Goal: Transaction & Acquisition: Book appointment/travel/reservation

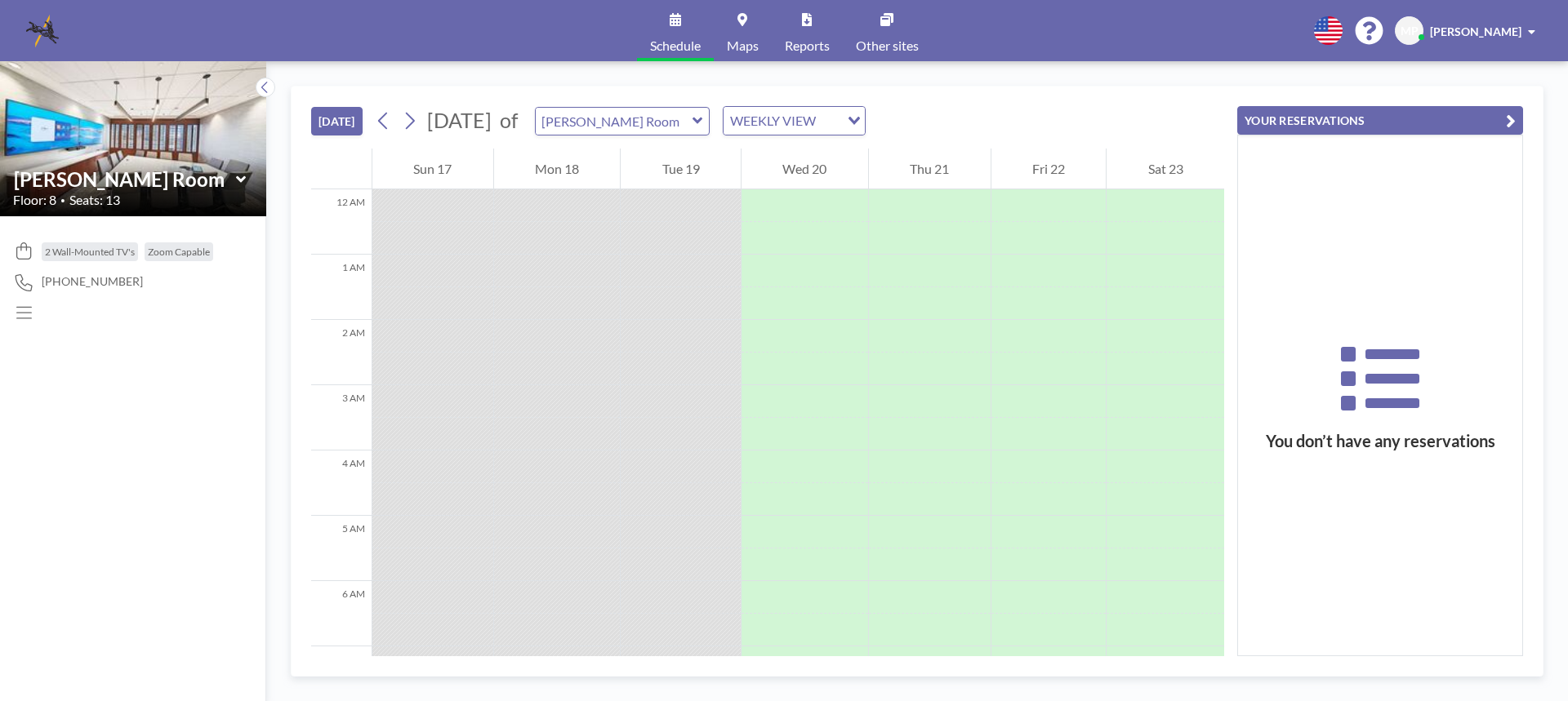
scroll to position [523, 0]
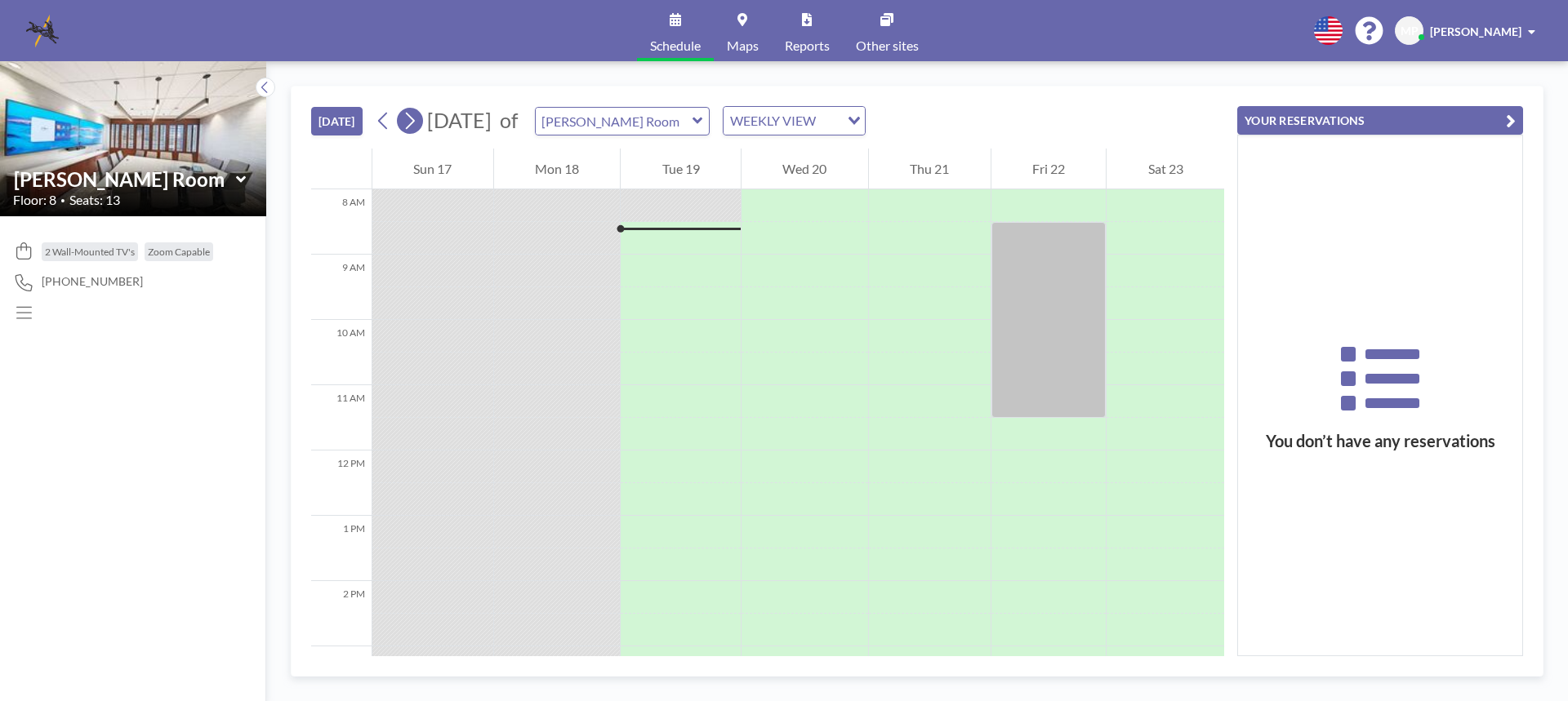
click at [423, 120] on button at bounding box center [409, 120] width 26 height 26
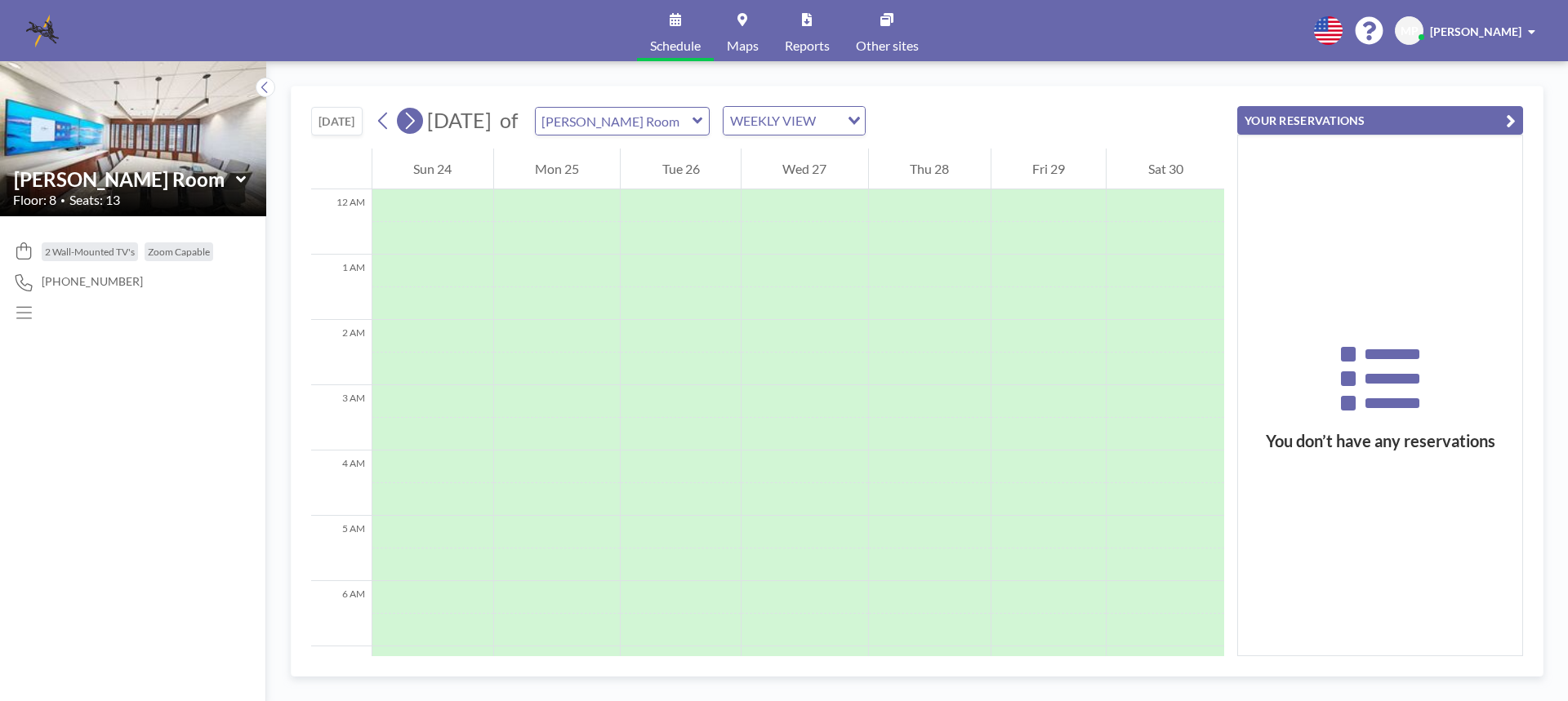
scroll to position [490, 0]
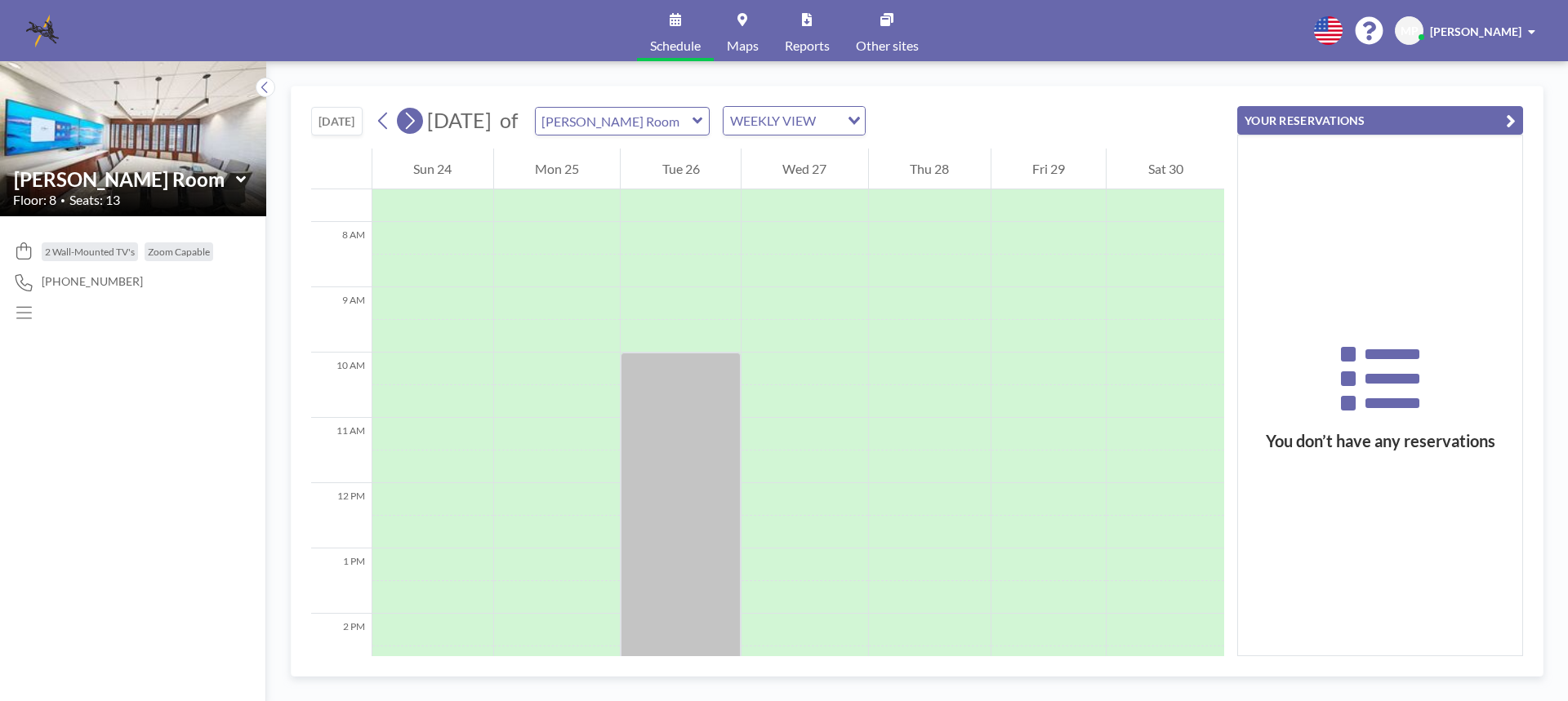
click at [423, 120] on button at bounding box center [409, 120] width 26 height 26
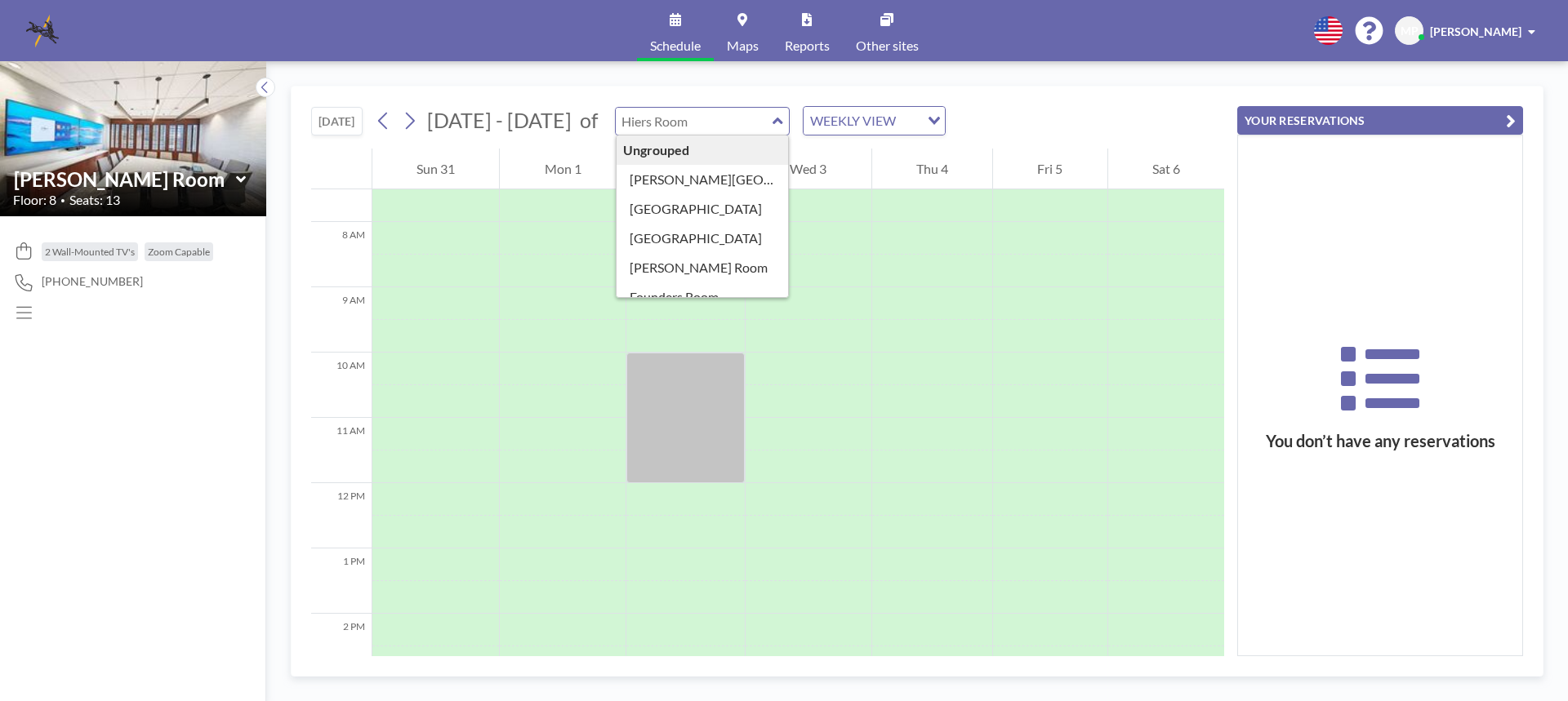
click at [661, 120] on input "text" at bounding box center [694, 121] width 157 height 27
type input "[PERSON_NAME] Room"
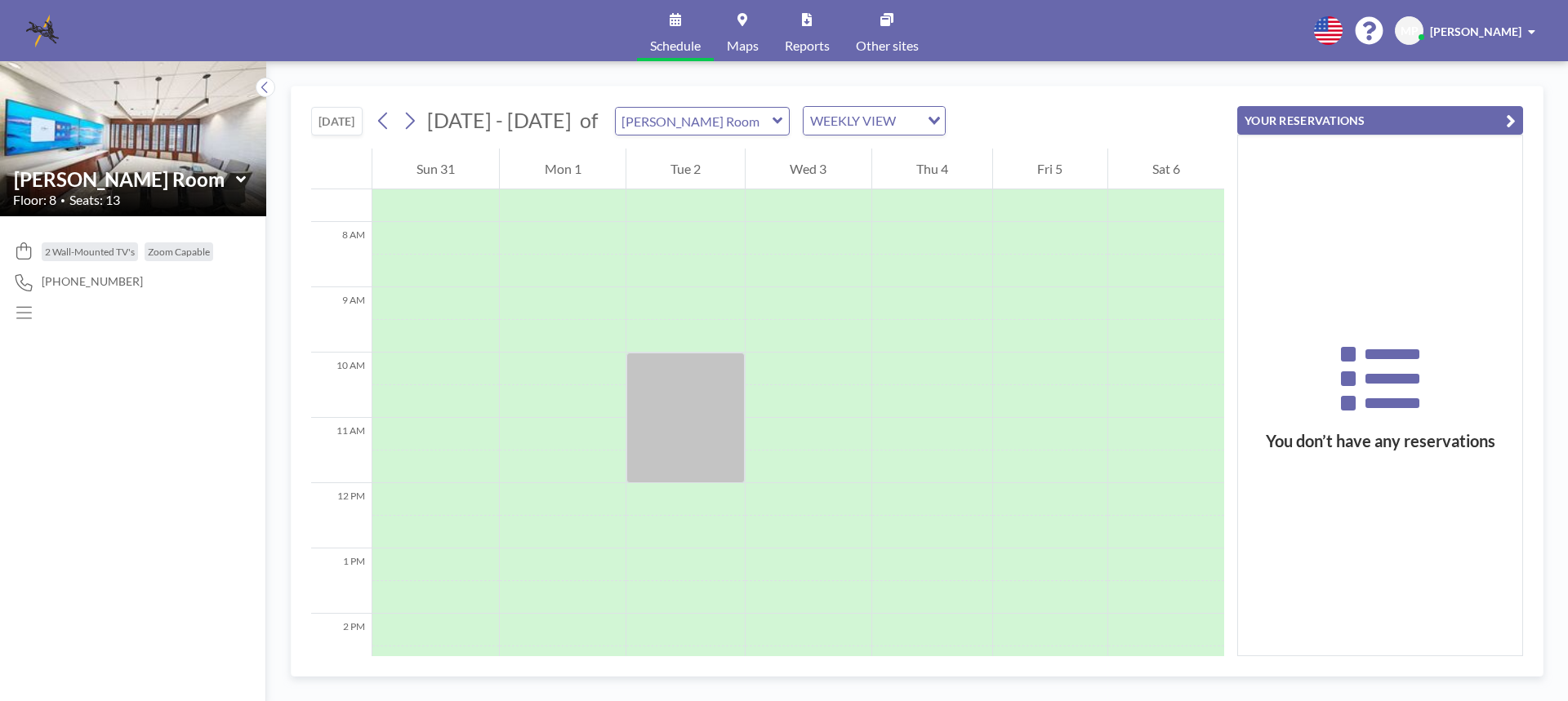
click at [772, 124] on icon at bounding box center [778, 121] width 11 height 16
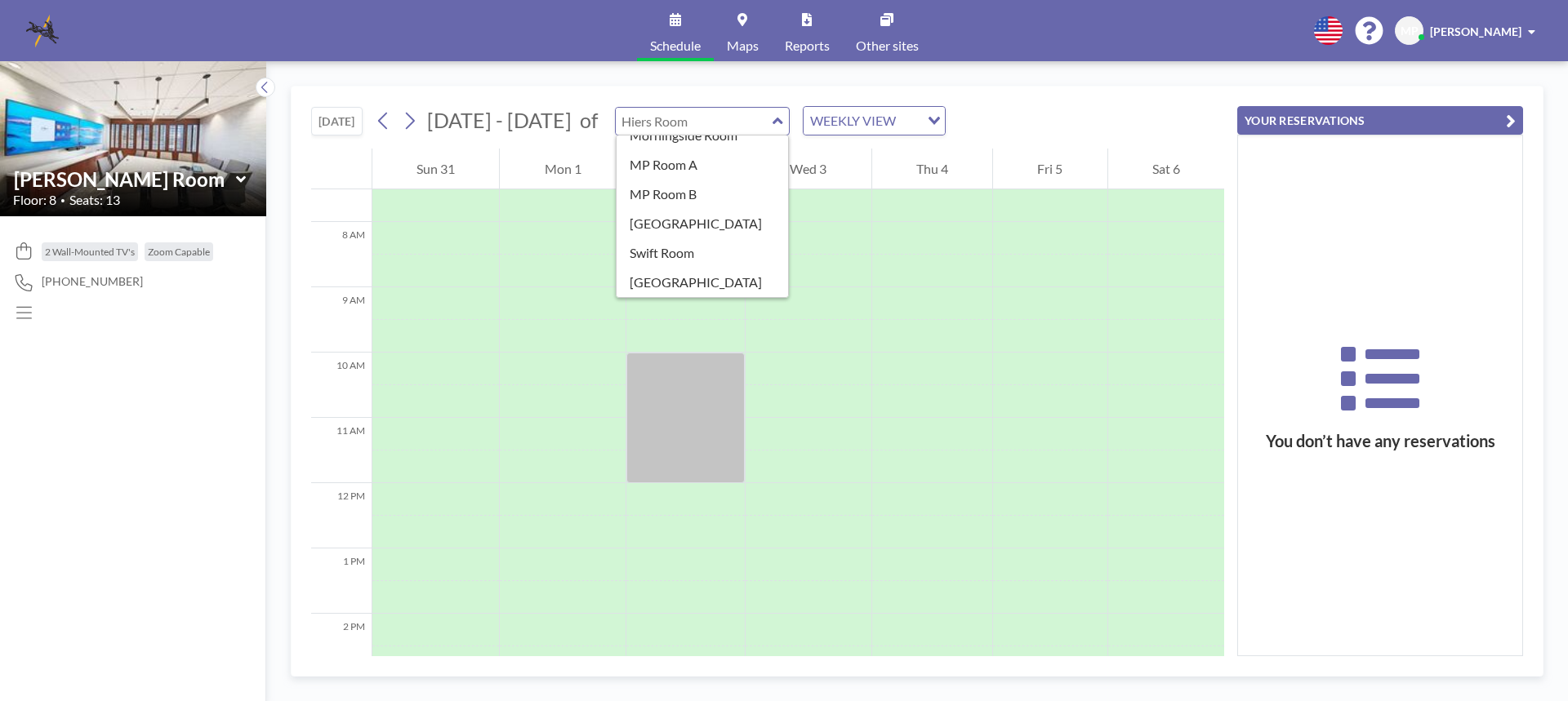
scroll to position [0, 0]
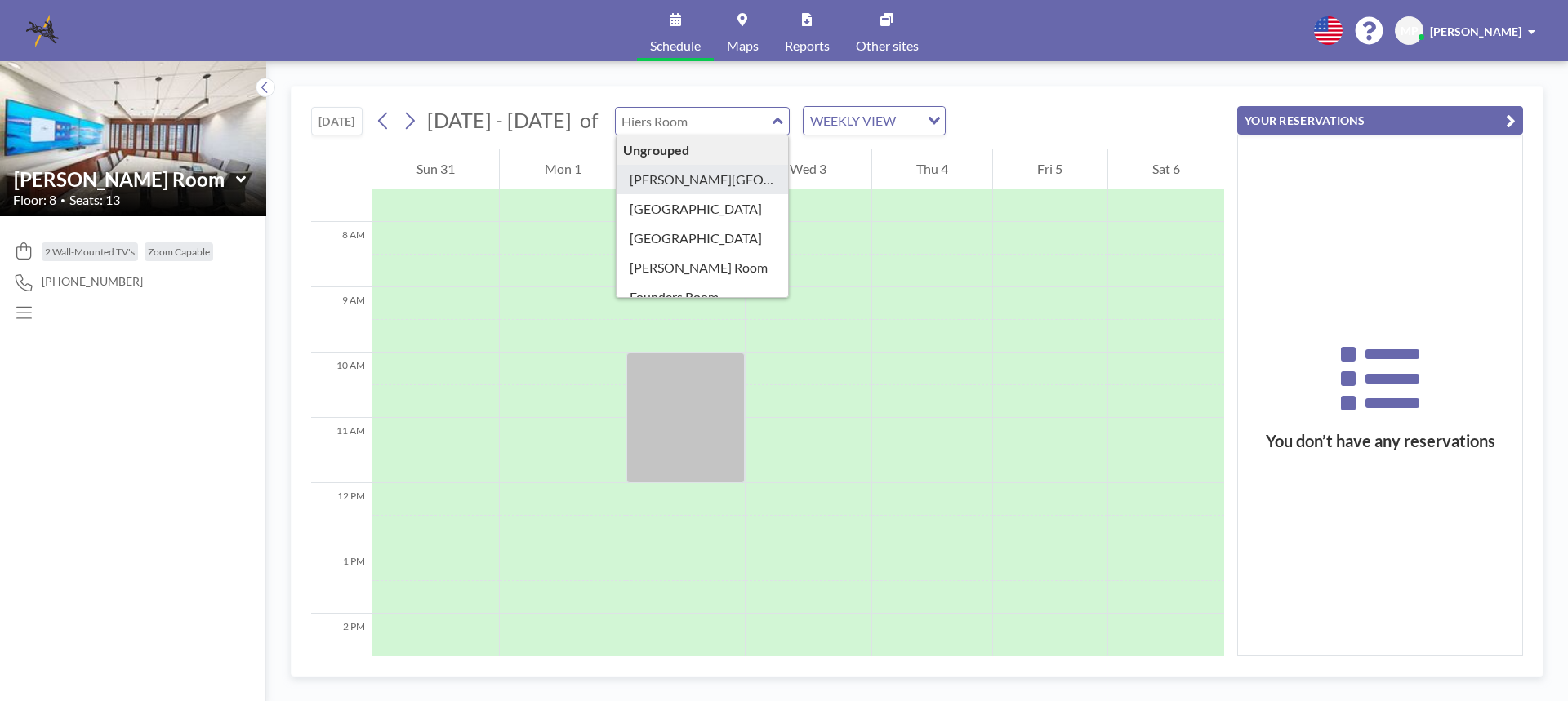
type input "[PERSON_NAME][GEOGRAPHIC_DATA]"
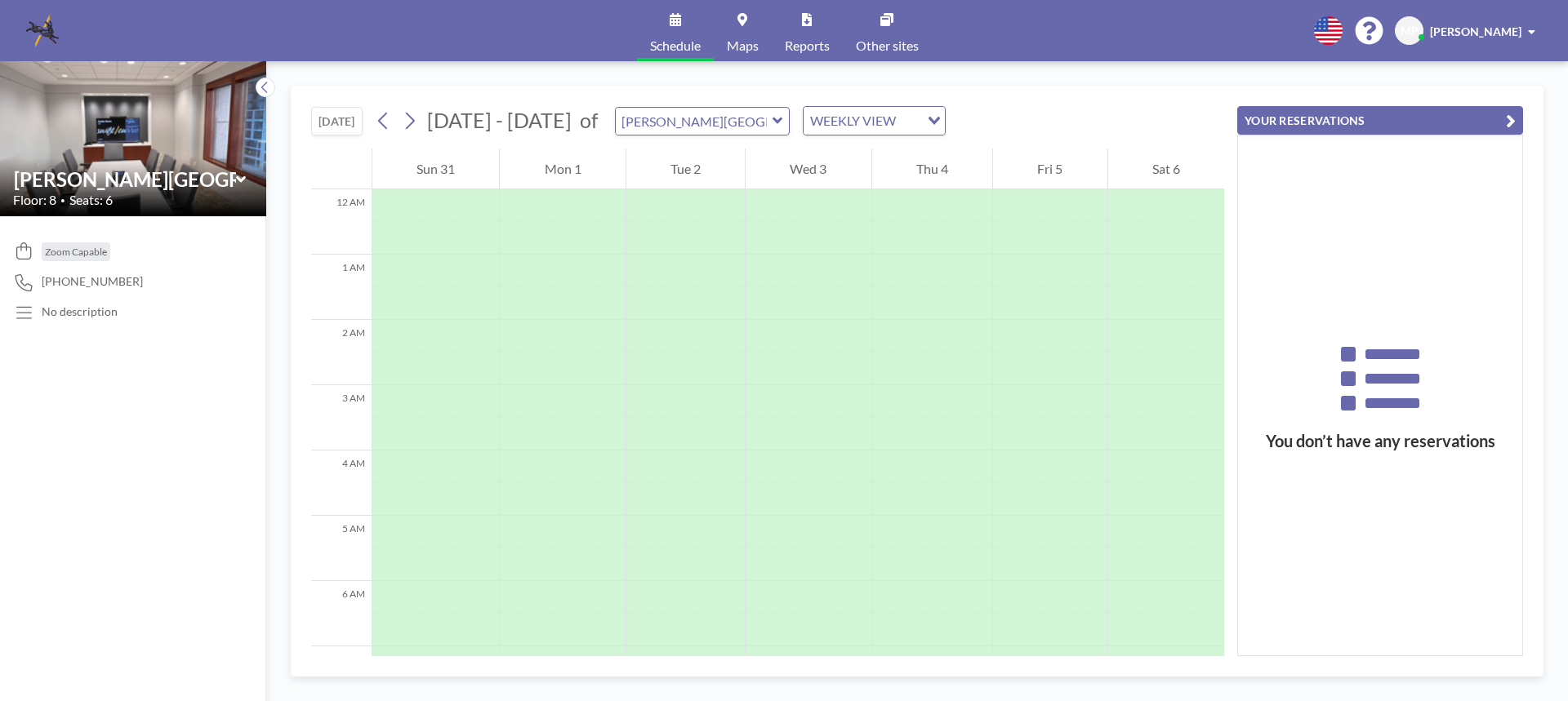
scroll to position [490, 0]
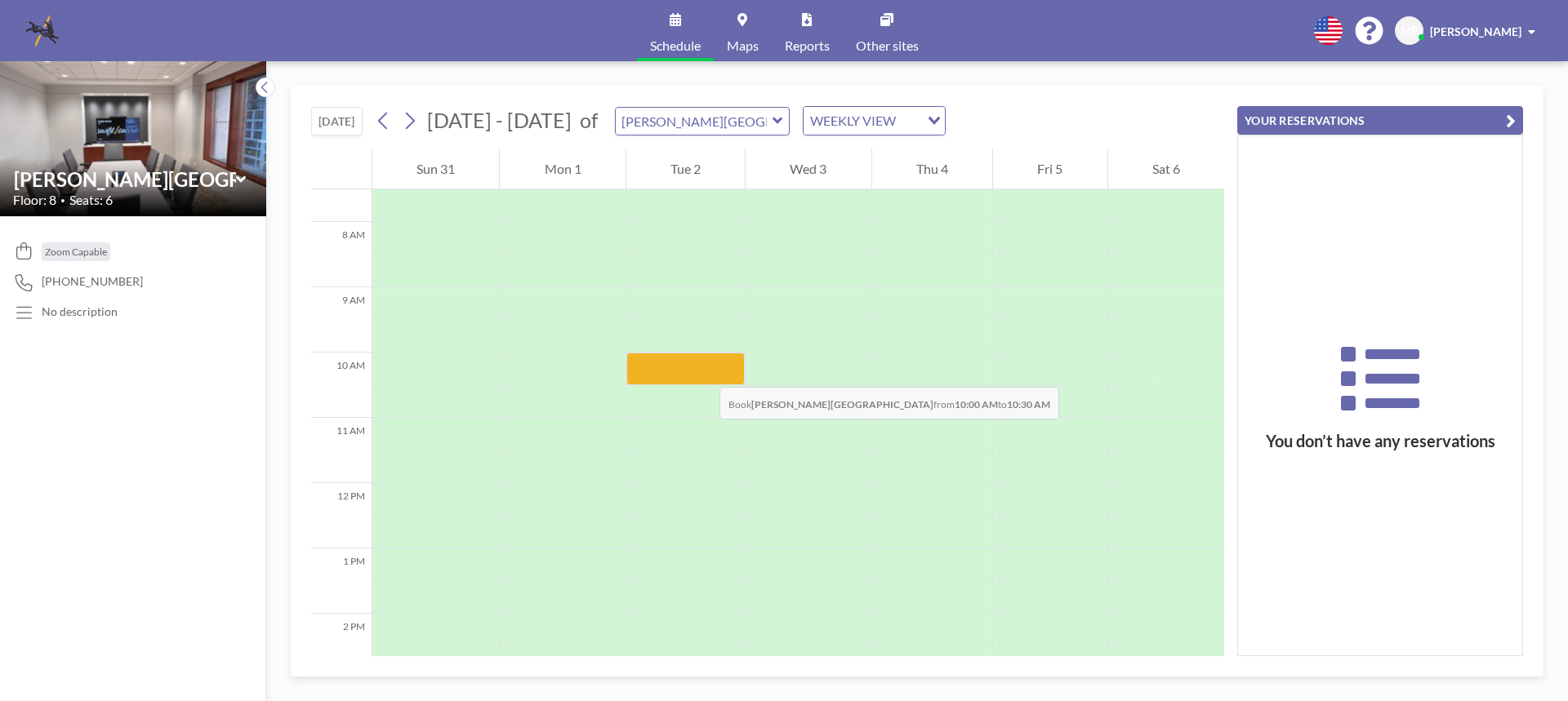
click at [703, 371] on div at bounding box center [685, 368] width 118 height 33
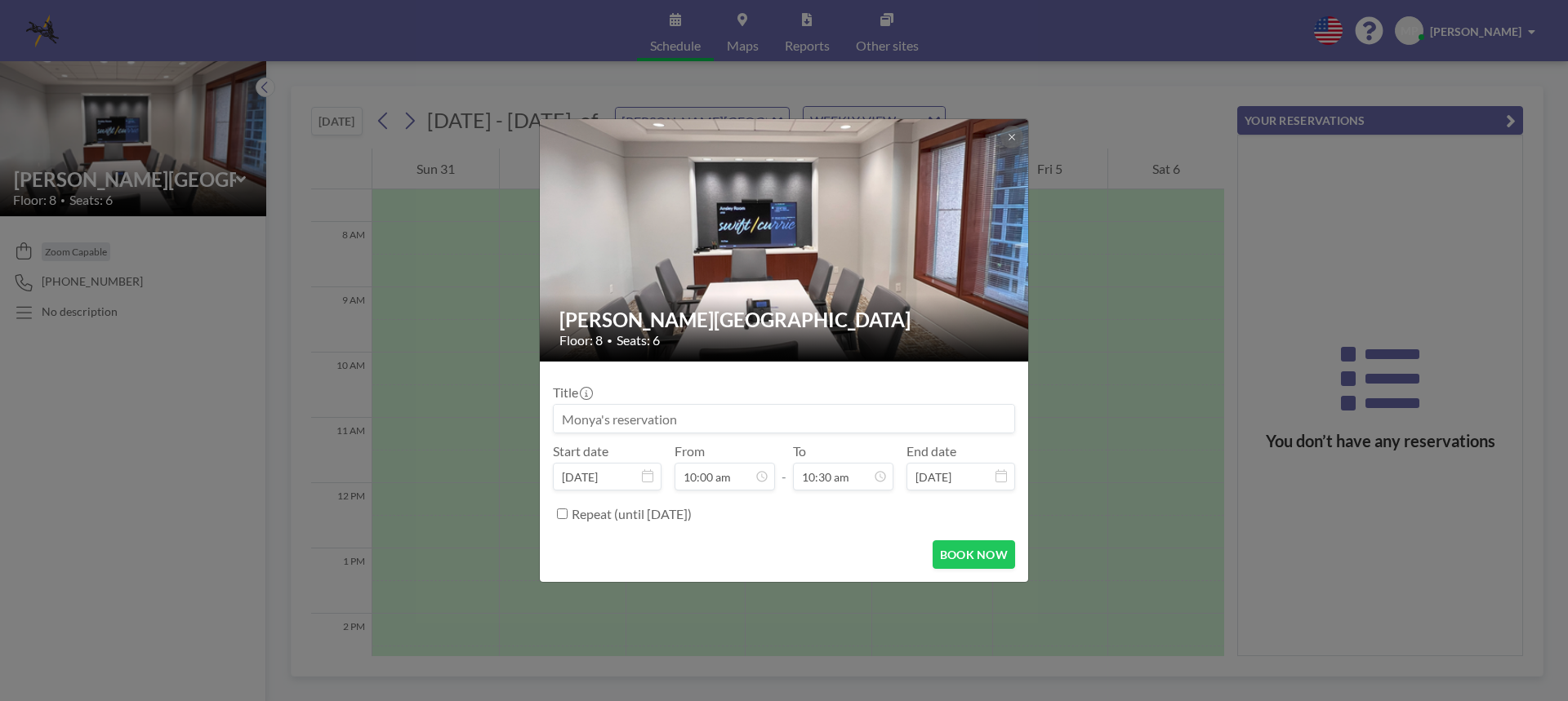
click at [703, 371] on form "Title Start date [DATE] From 10:00 am - To 10:30 am End date [DATE] Repeat (unt…" at bounding box center [784, 471] width 488 height 220
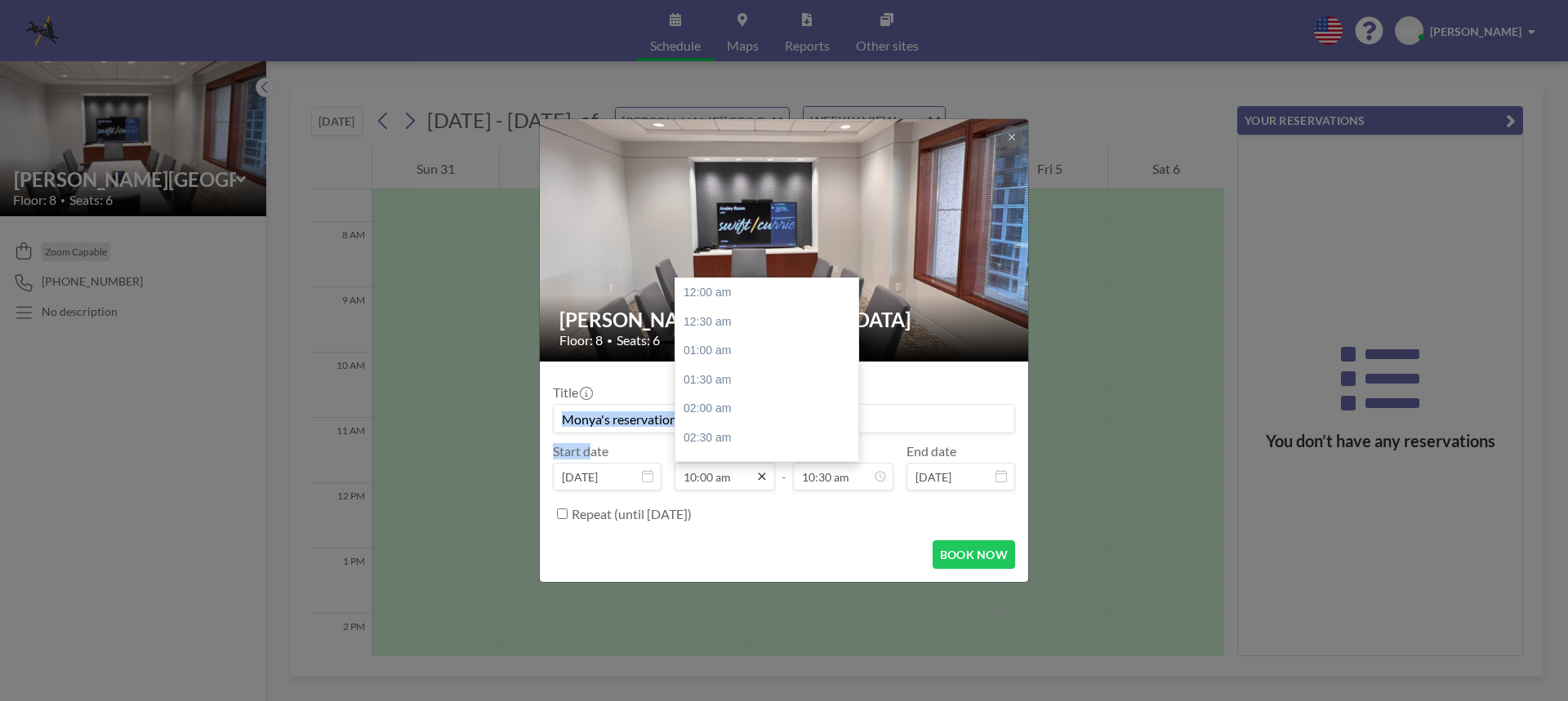
scroll to position [581, 0]
click at [759, 481] on icon at bounding box center [762, 477] width 13 height 13
click at [718, 344] on div "11:00 am" at bounding box center [771, 350] width 191 height 29
type input "11:00 am"
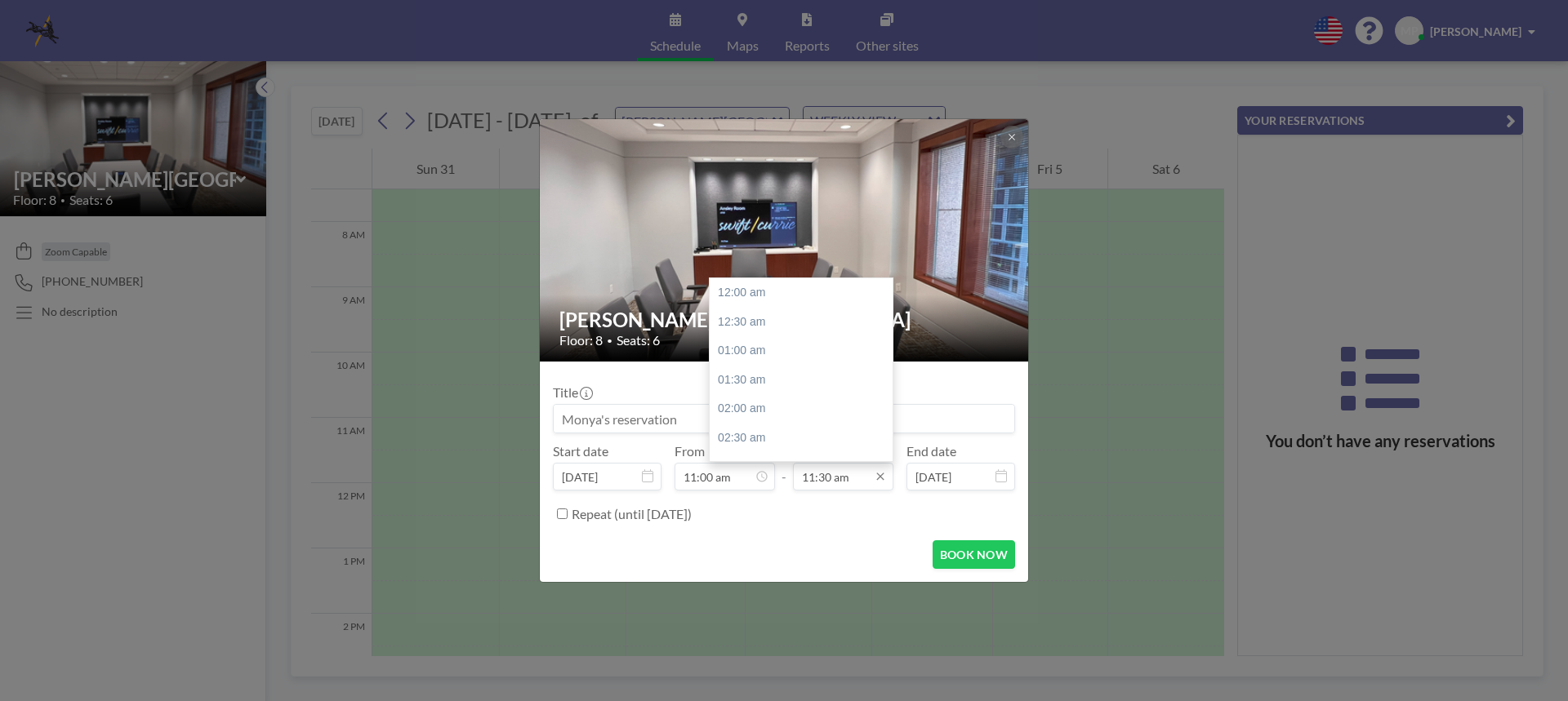
scroll to position [668, 0]
click at [881, 477] on icon at bounding box center [880, 477] width 7 height 7
click at [743, 436] on div "02:00 pm" at bounding box center [804, 437] width 191 height 29
type input "02:00 pm"
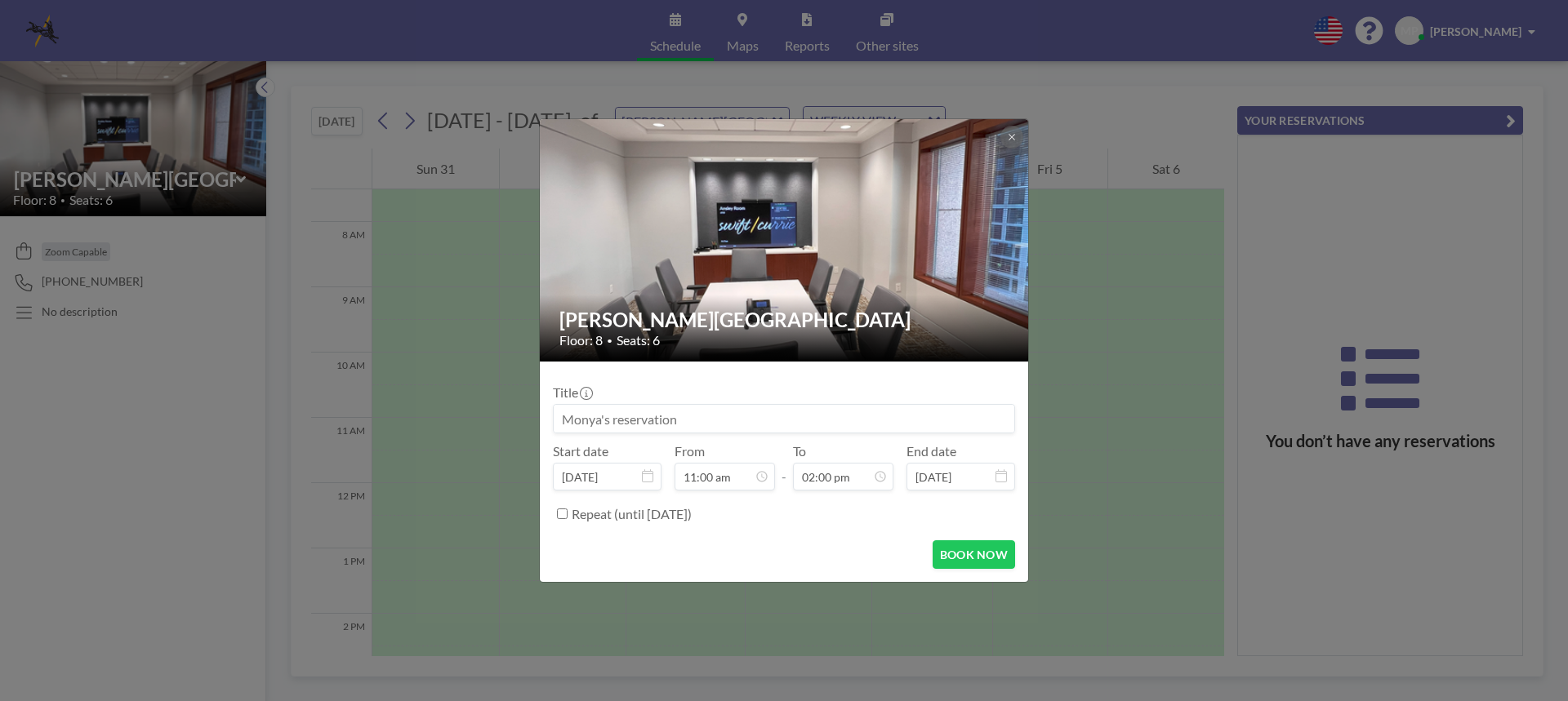
scroll to position [639, 0]
click at [716, 417] on input at bounding box center [784, 418] width 461 height 28
click at [677, 423] on input at bounding box center [784, 418] width 461 height 28
click at [711, 410] on input at bounding box center [784, 418] width 461 height 28
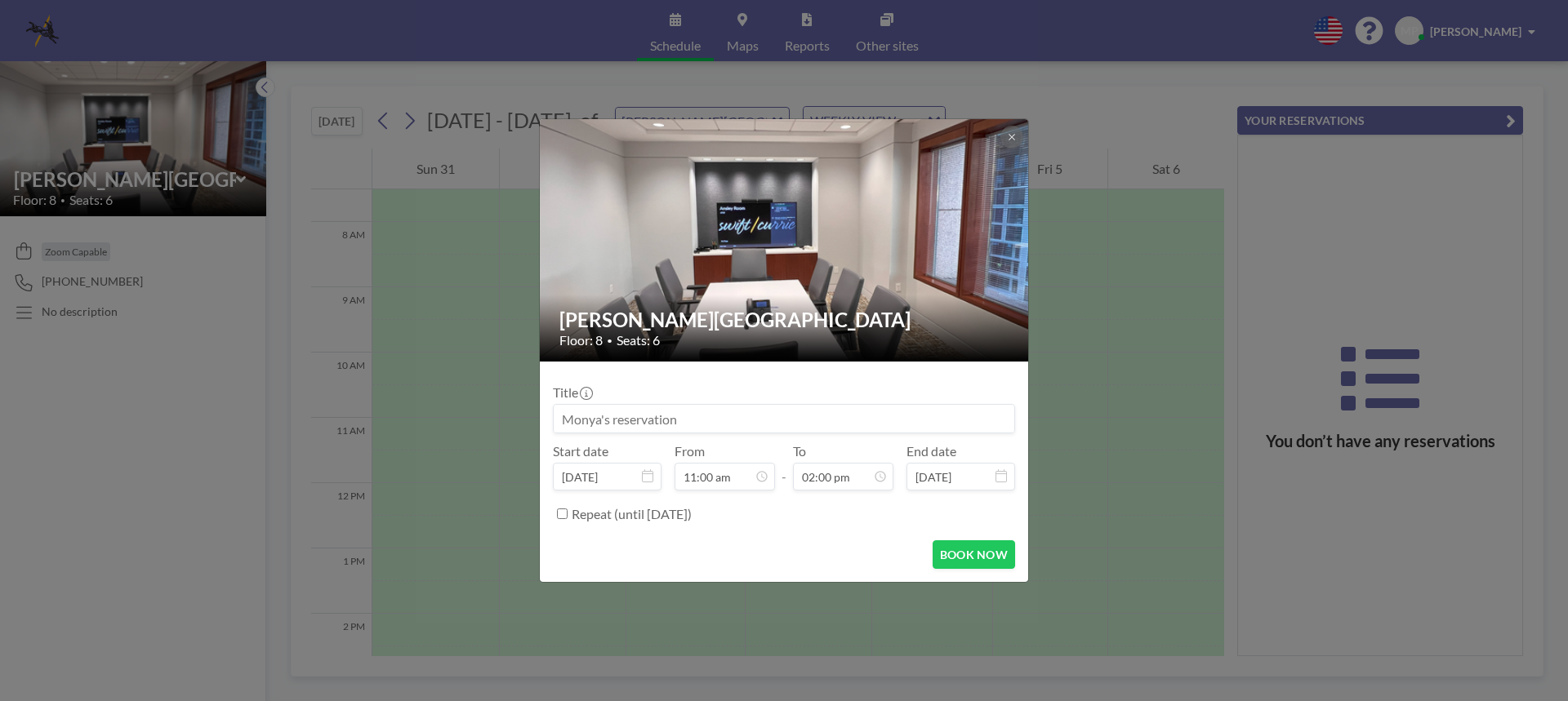
click at [673, 420] on input at bounding box center [784, 418] width 461 height 28
click at [563, 419] on input at bounding box center [784, 418] width 461 height 28
click at [970, 543] on button "BOOK NOW" at bounding box center [973, 555] width 83 height 28
type input "[PERSON_NAME] v. NPC Depo Prep Mtg with [PERSON_NAME] and [PERSON_NAME]"
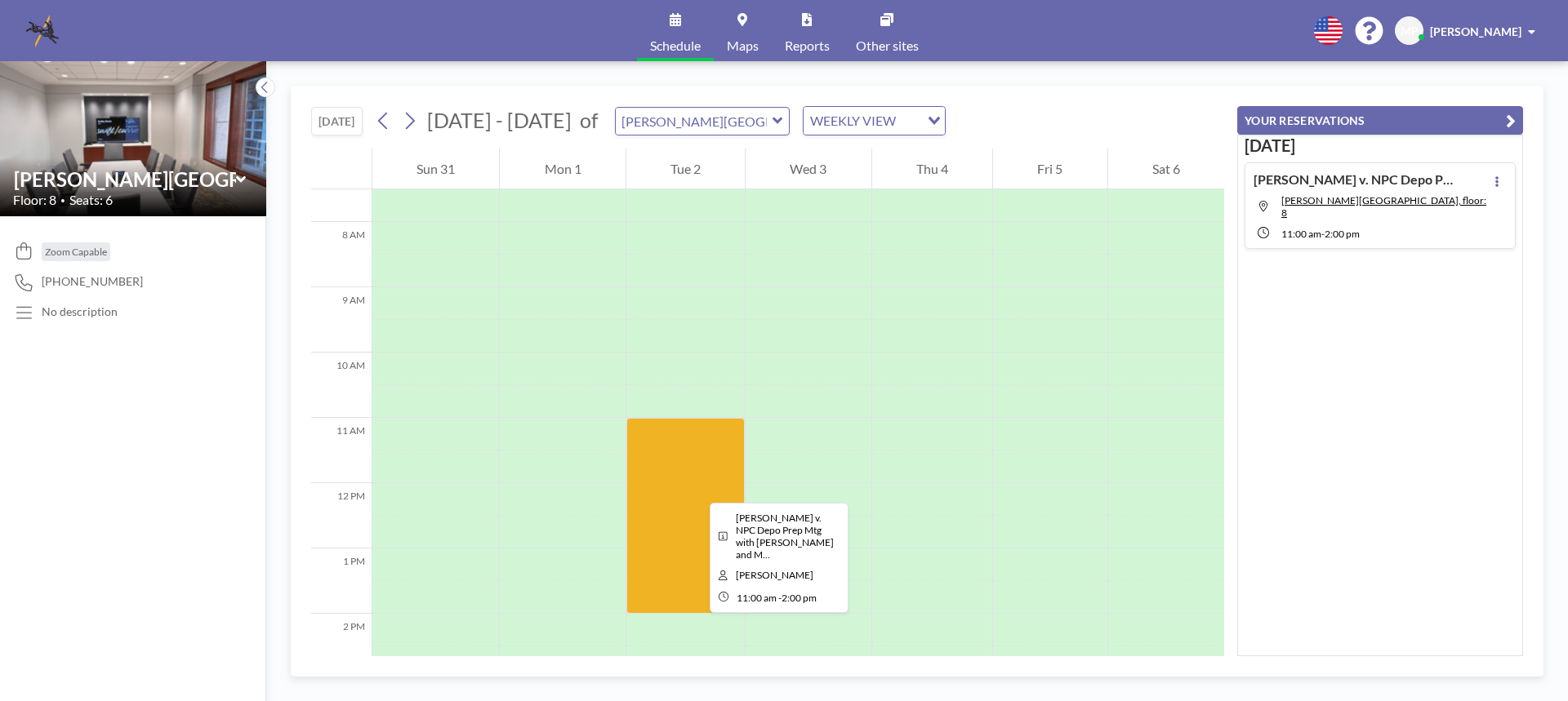
click at [697, 488] on div at bounding box center [685, 516] width 118 height 196
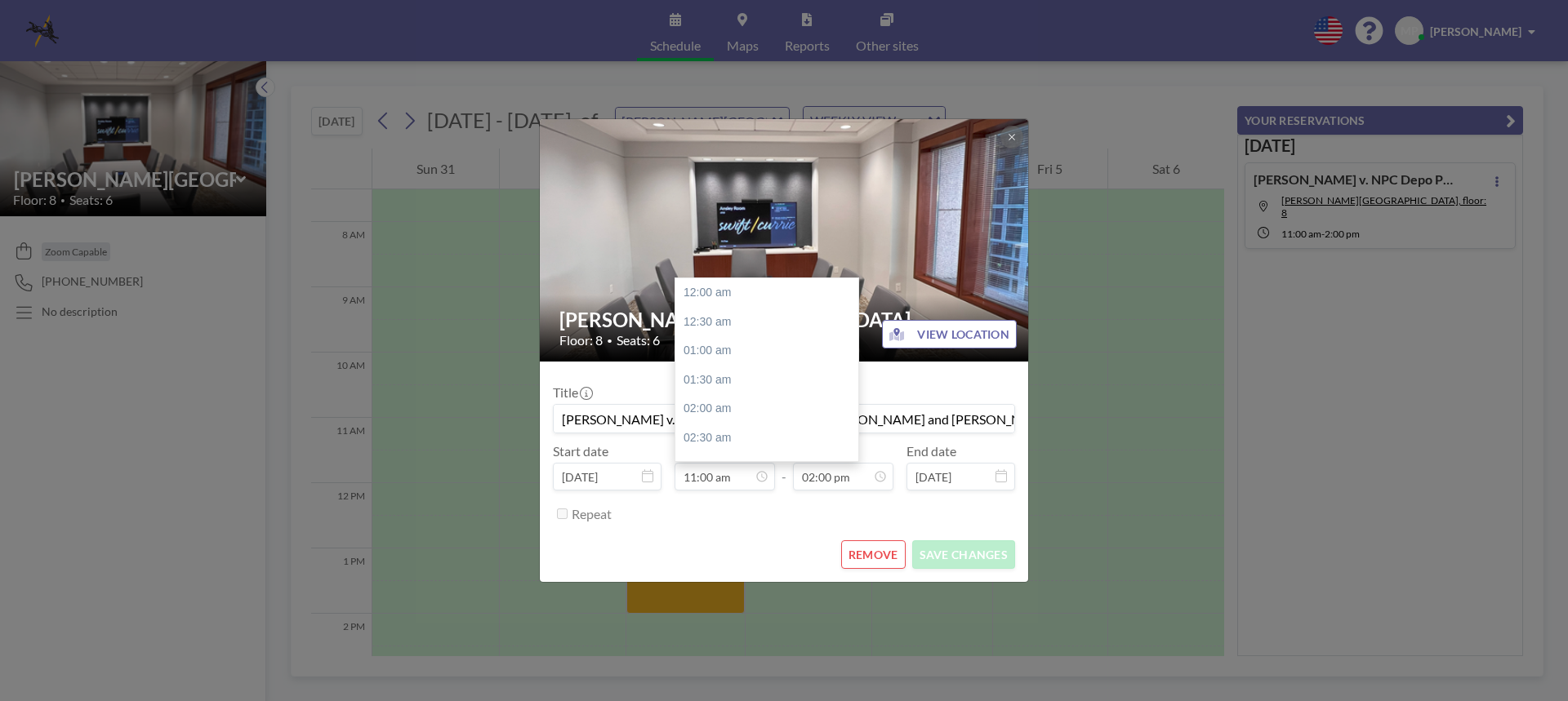
scroll to position [639, 0]
click at [697, 488] on input "11:00 am" at bounding box center [725, 477] width 100 height 28
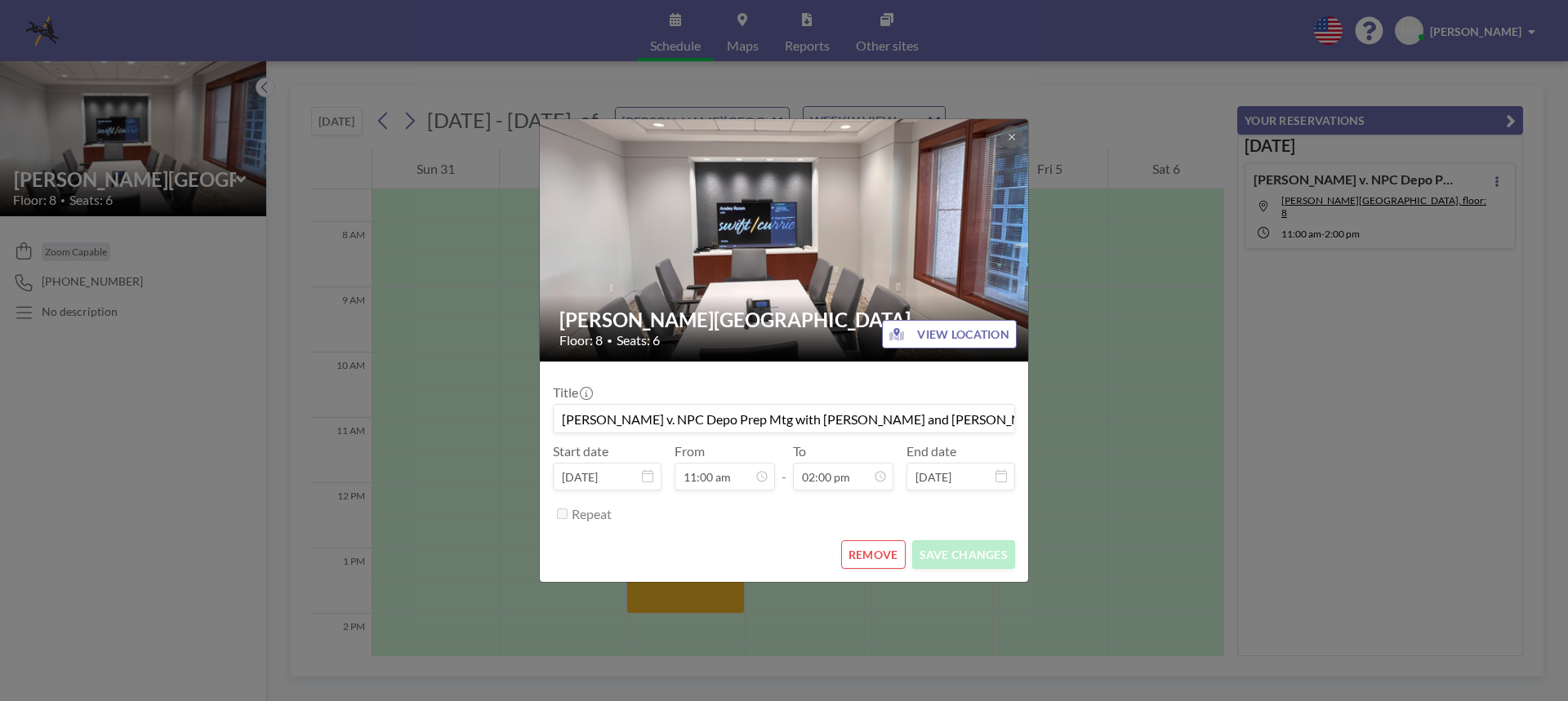
click at [719, 553] on div "REMOVE SAVE CHANGES" at bounding box center [784, 555] width 463 height 28
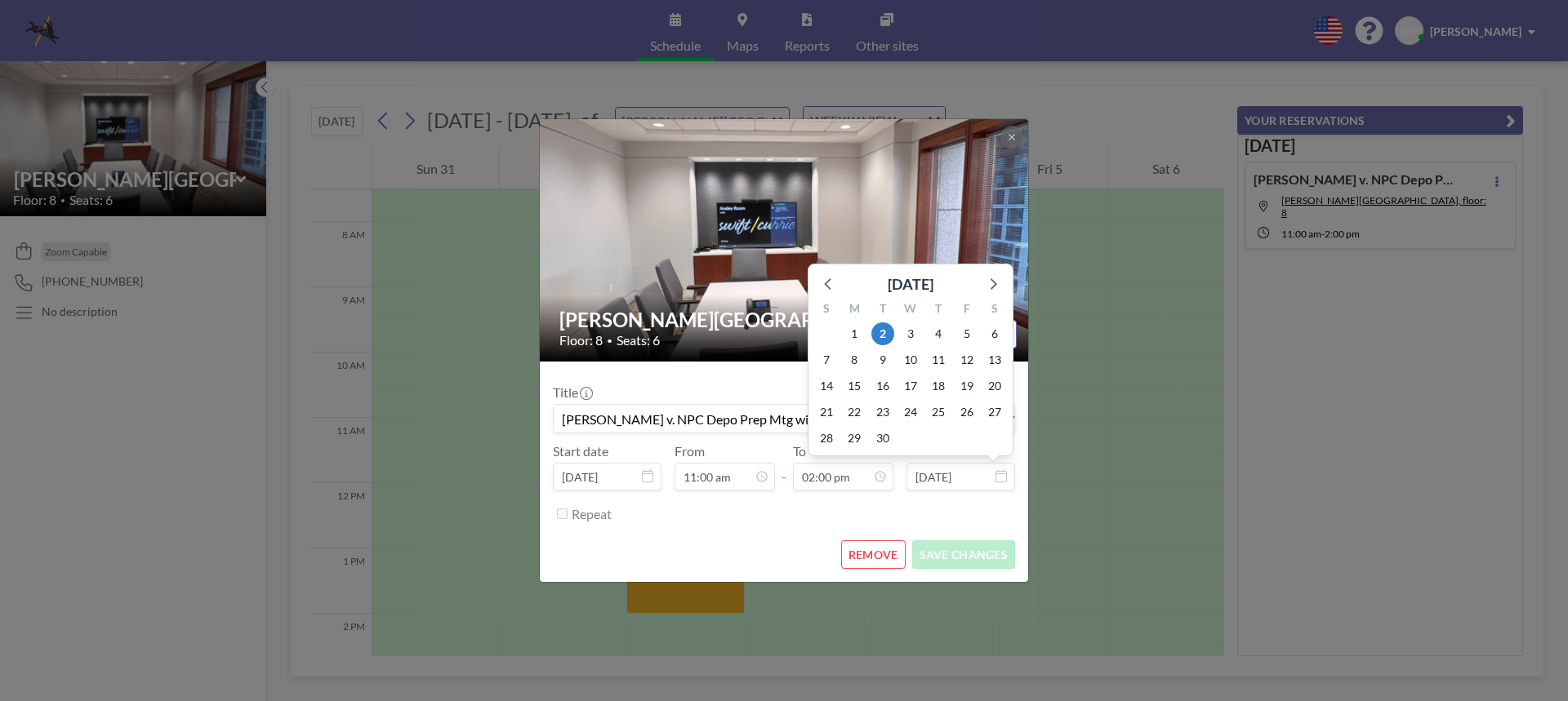
scroll to position [814, 0]
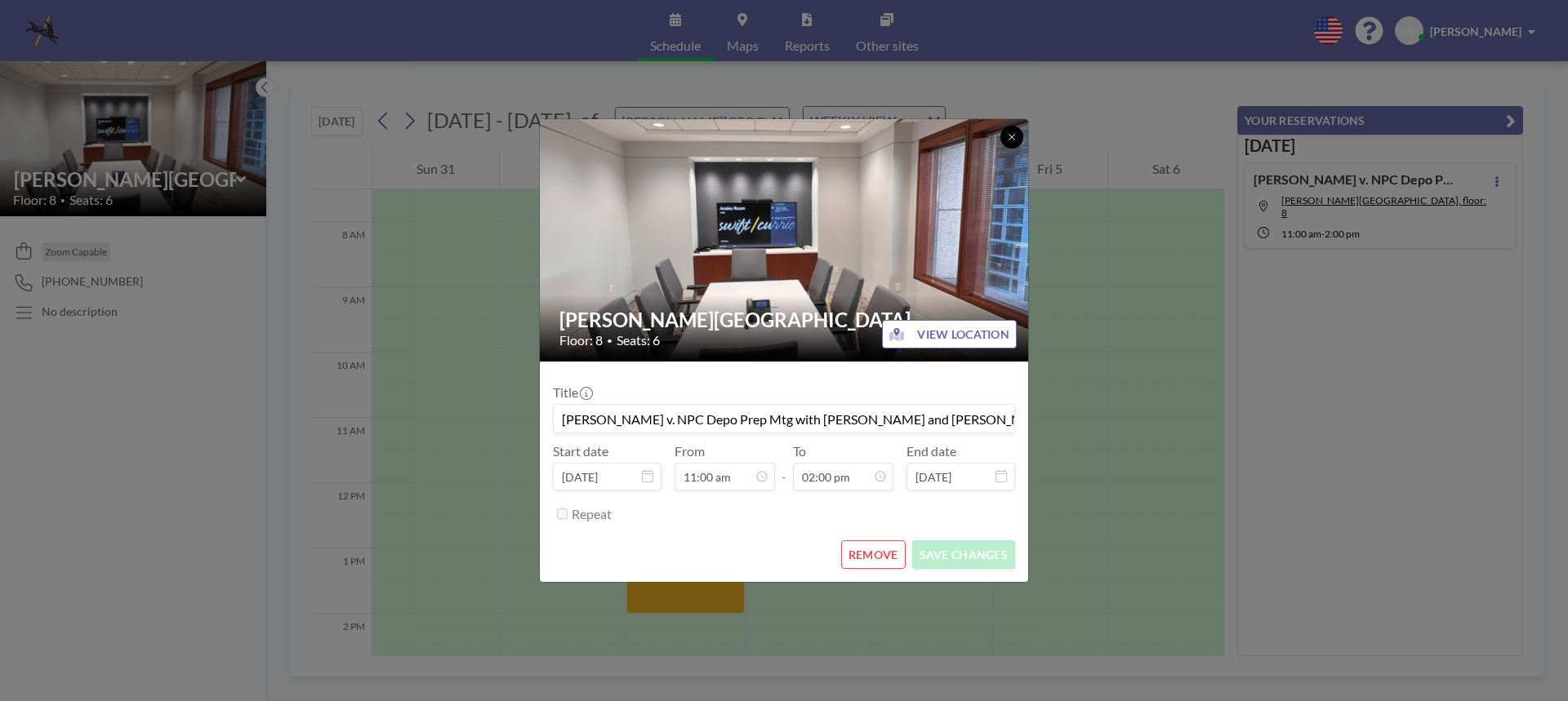
click at [1012, 132] on icon at bounding box center [1011, 137] width 10 height 10
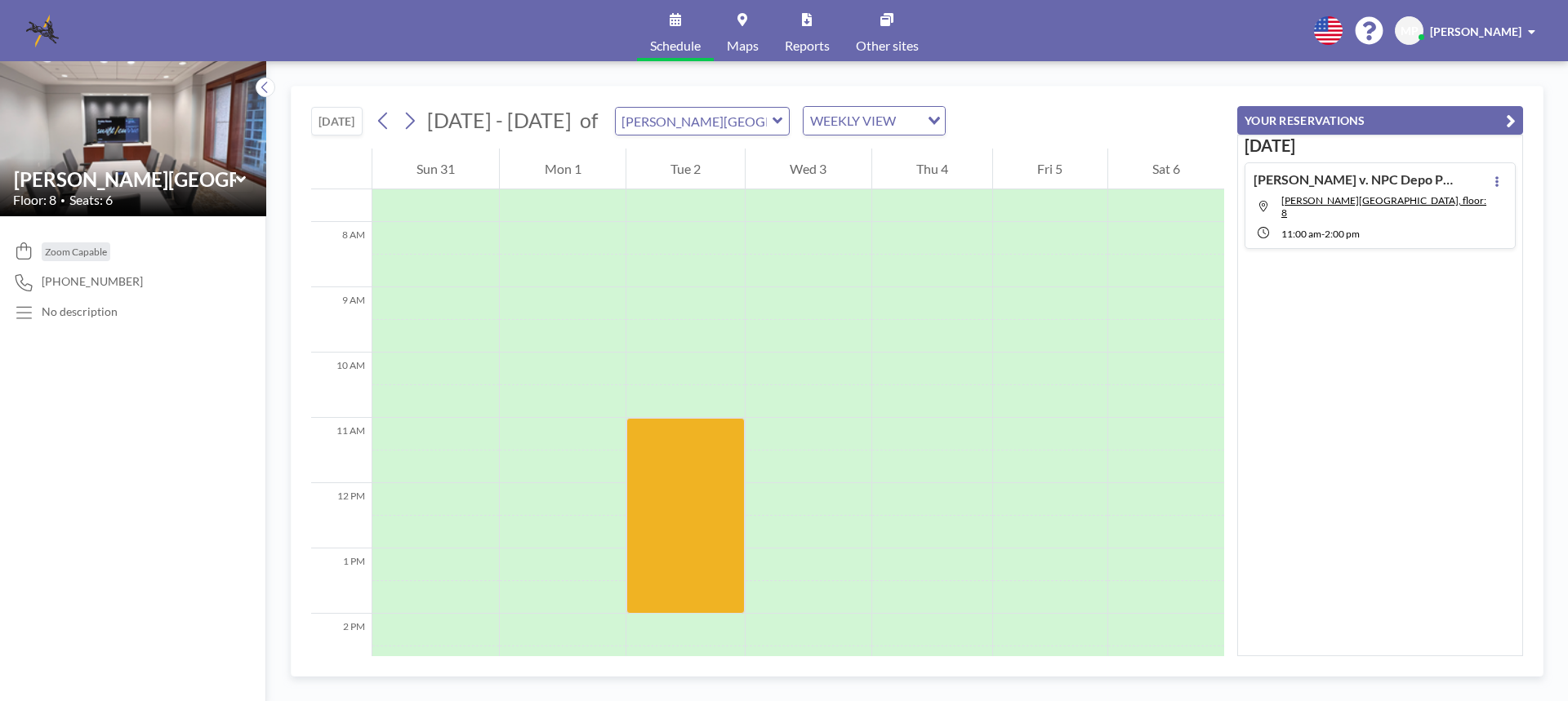
click at [772, 122] on icon at bounding box center [777, 120] width 10 height 6
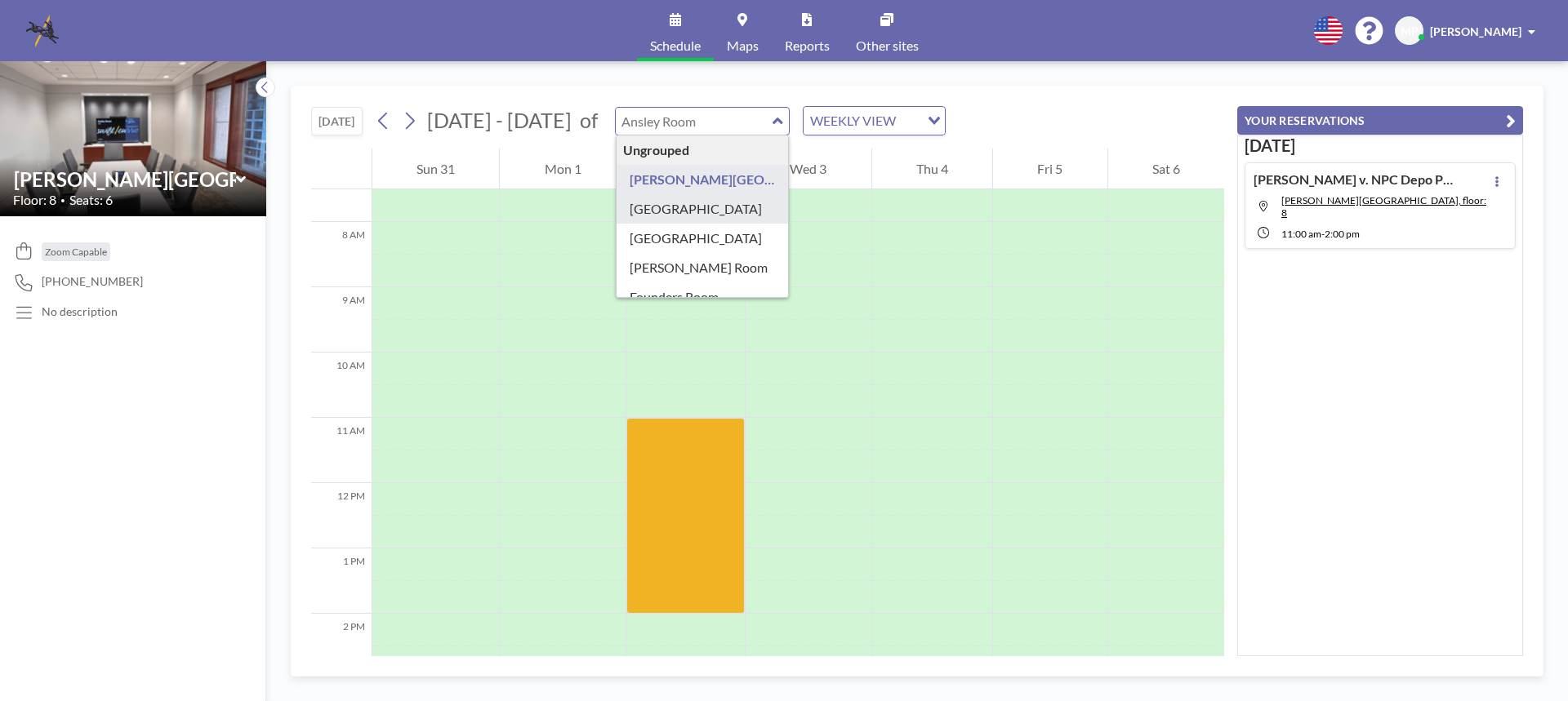
type input "[GEOGRAPHIC_DATA]"
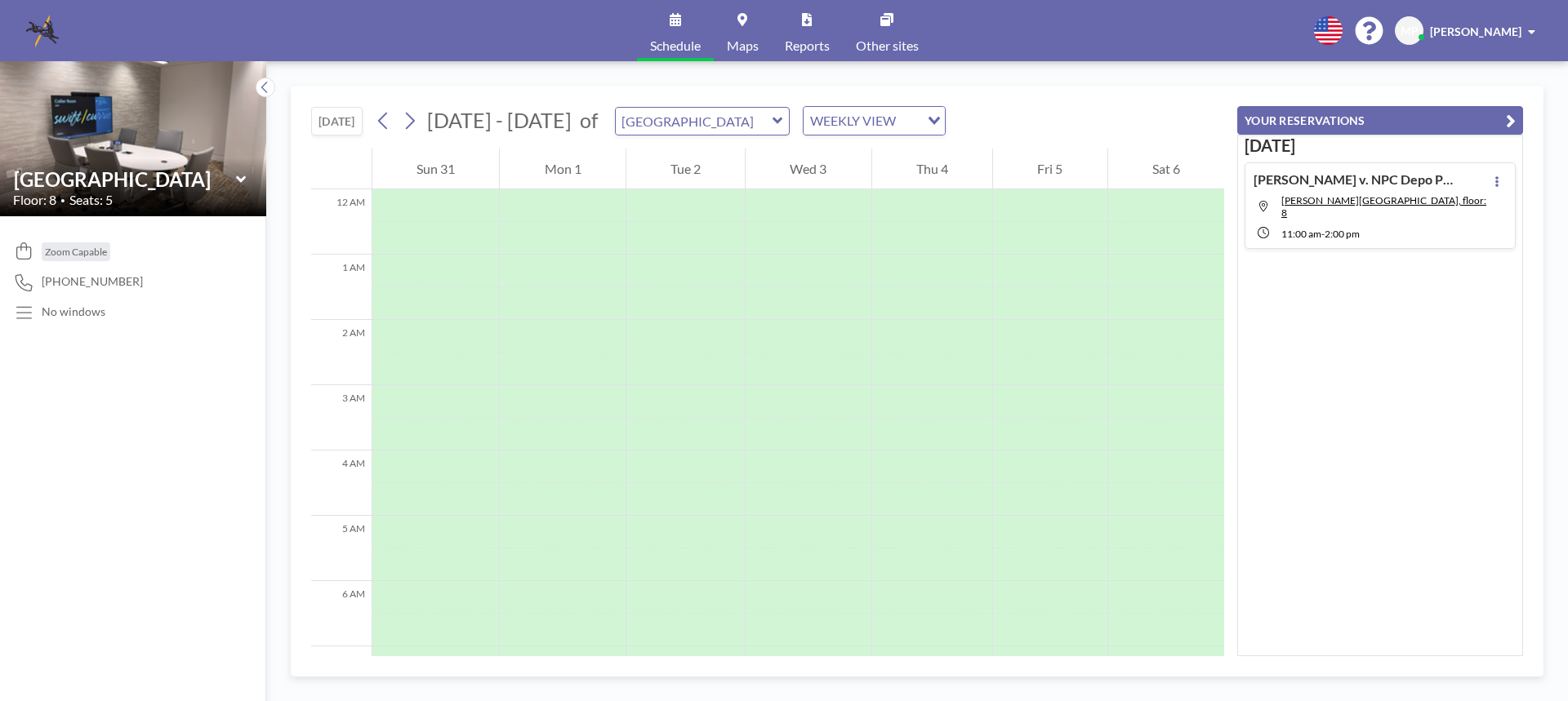
scroll to position [490, 0]
click at [772, 123] on icon at bounding box center [777, 120] width 10 height 6
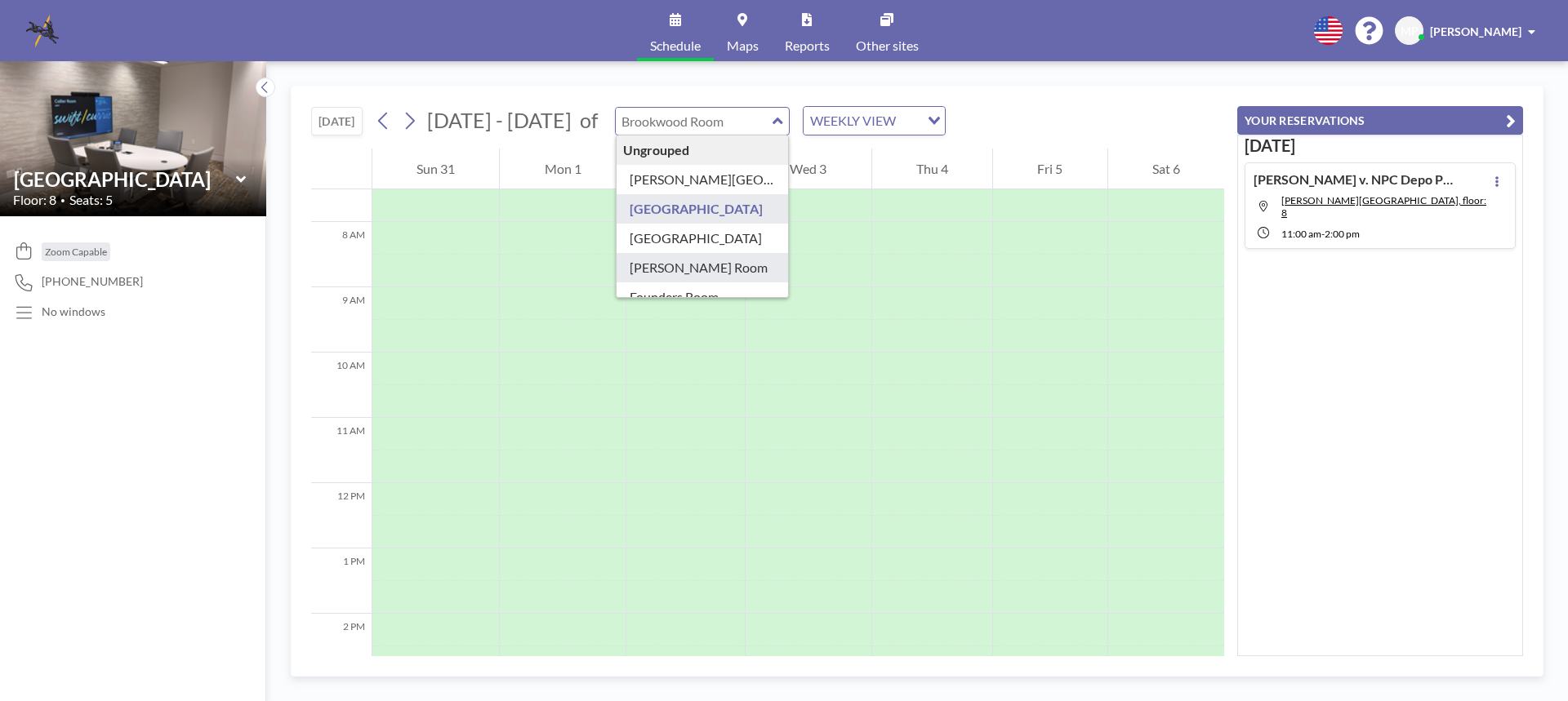
type input "[PERSON_NAME] Room"
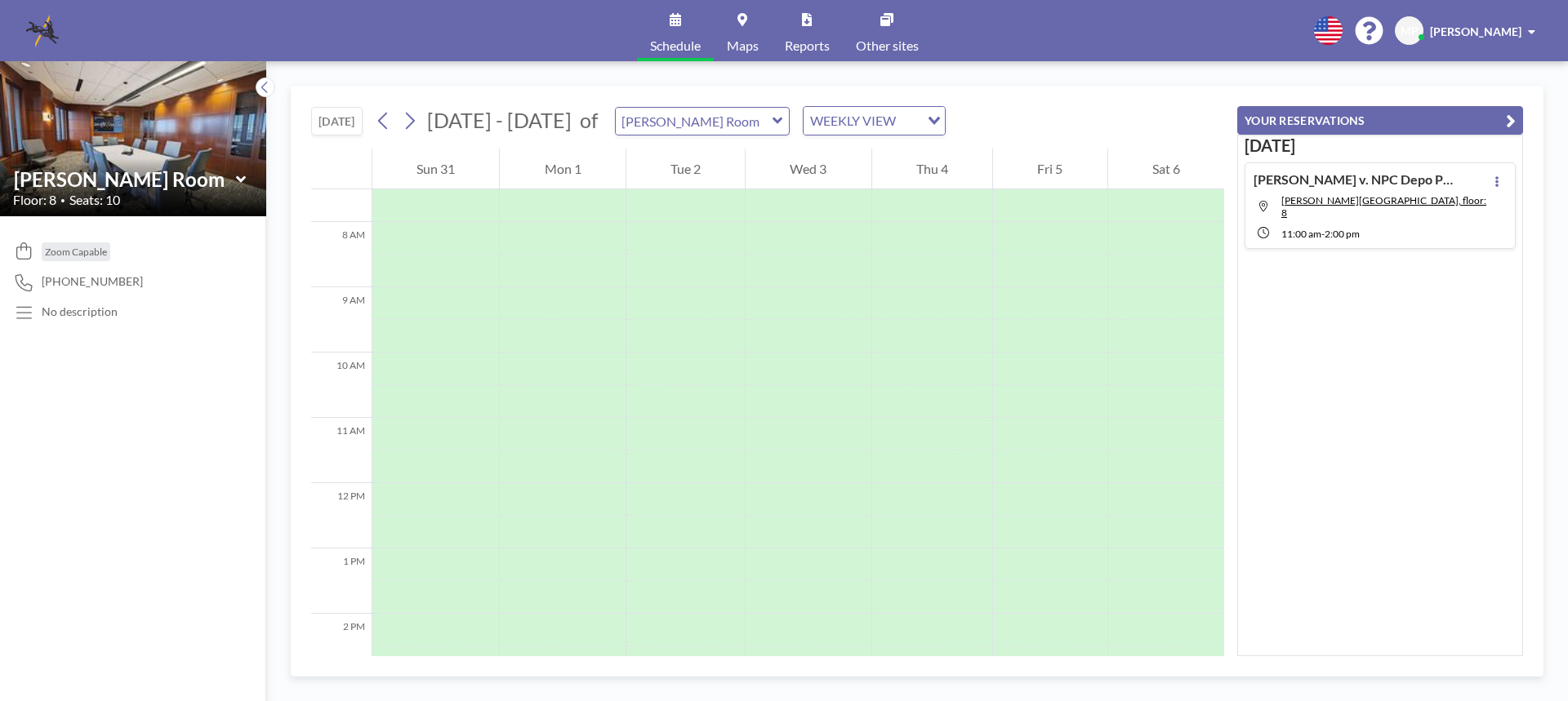
click at [772, 122] on icon at bounding box center [778, 121] width 11 height 16
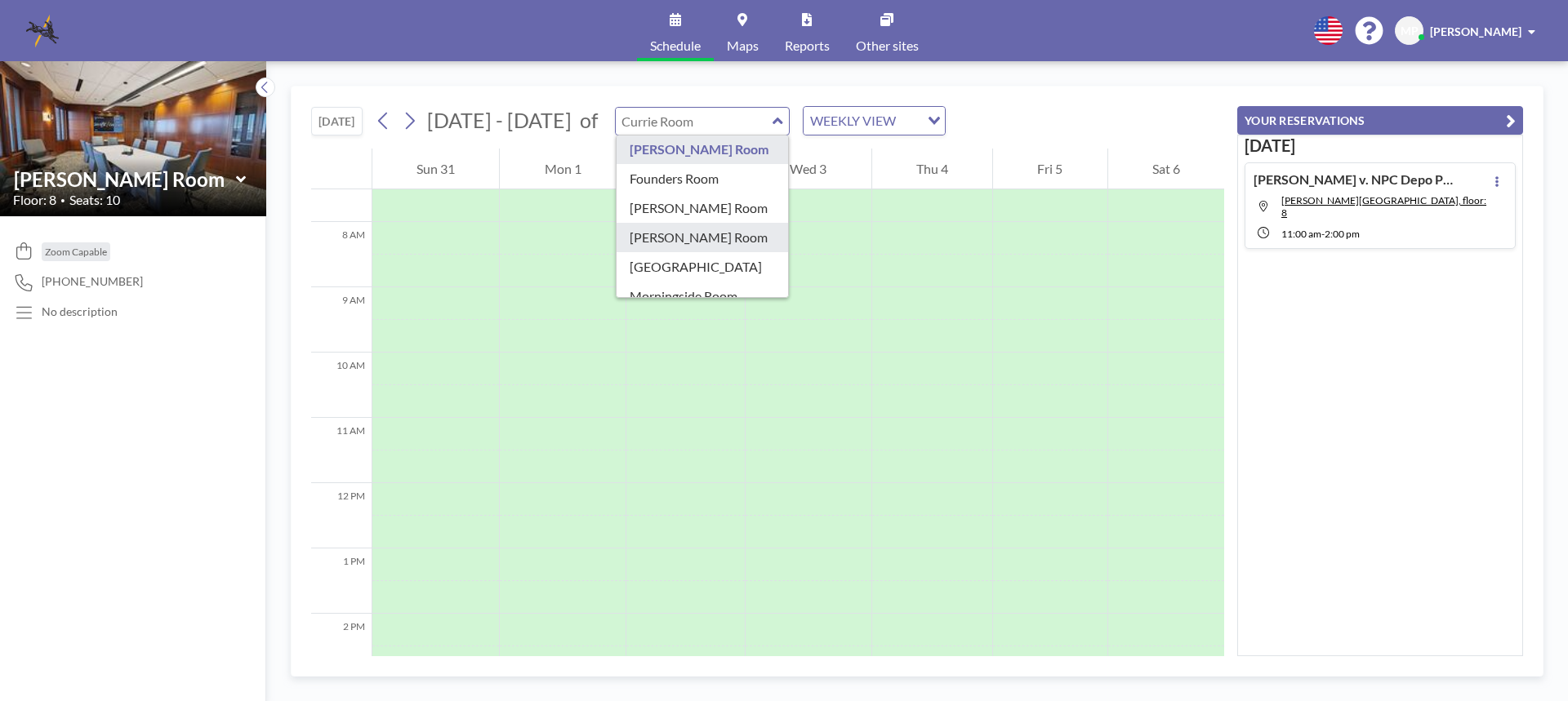
scroll to position [127, 0]
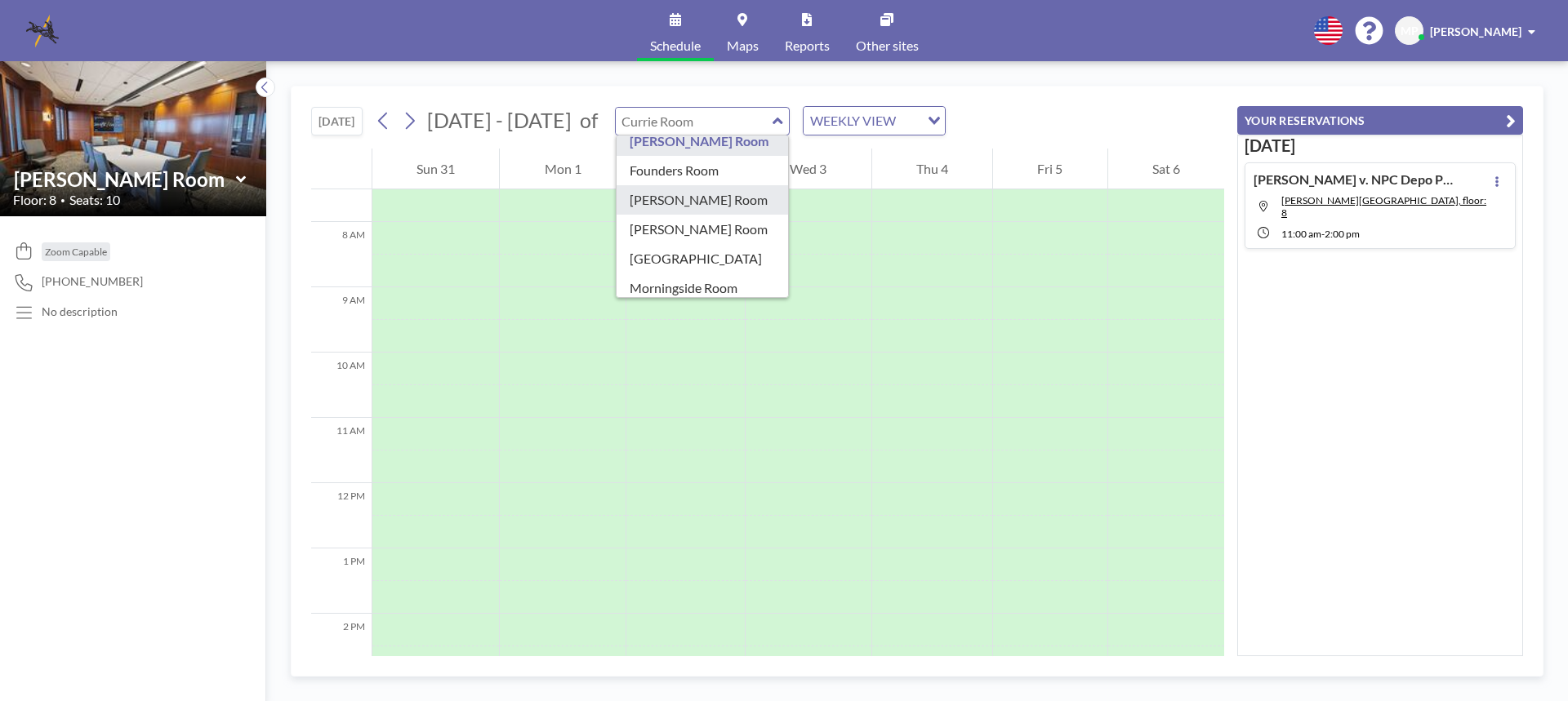
type input "[PERSON_NAME] Room"
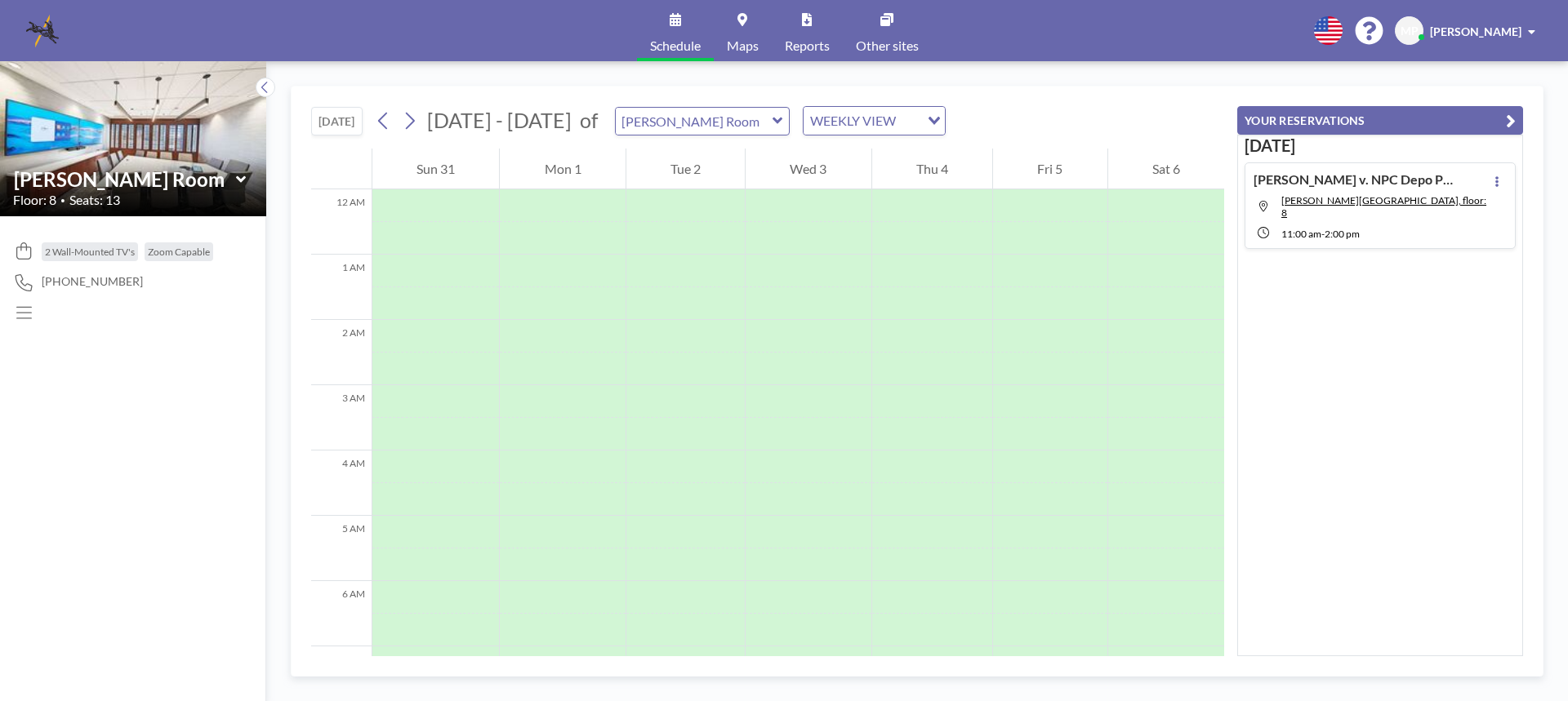
scroll to position [490, 0]
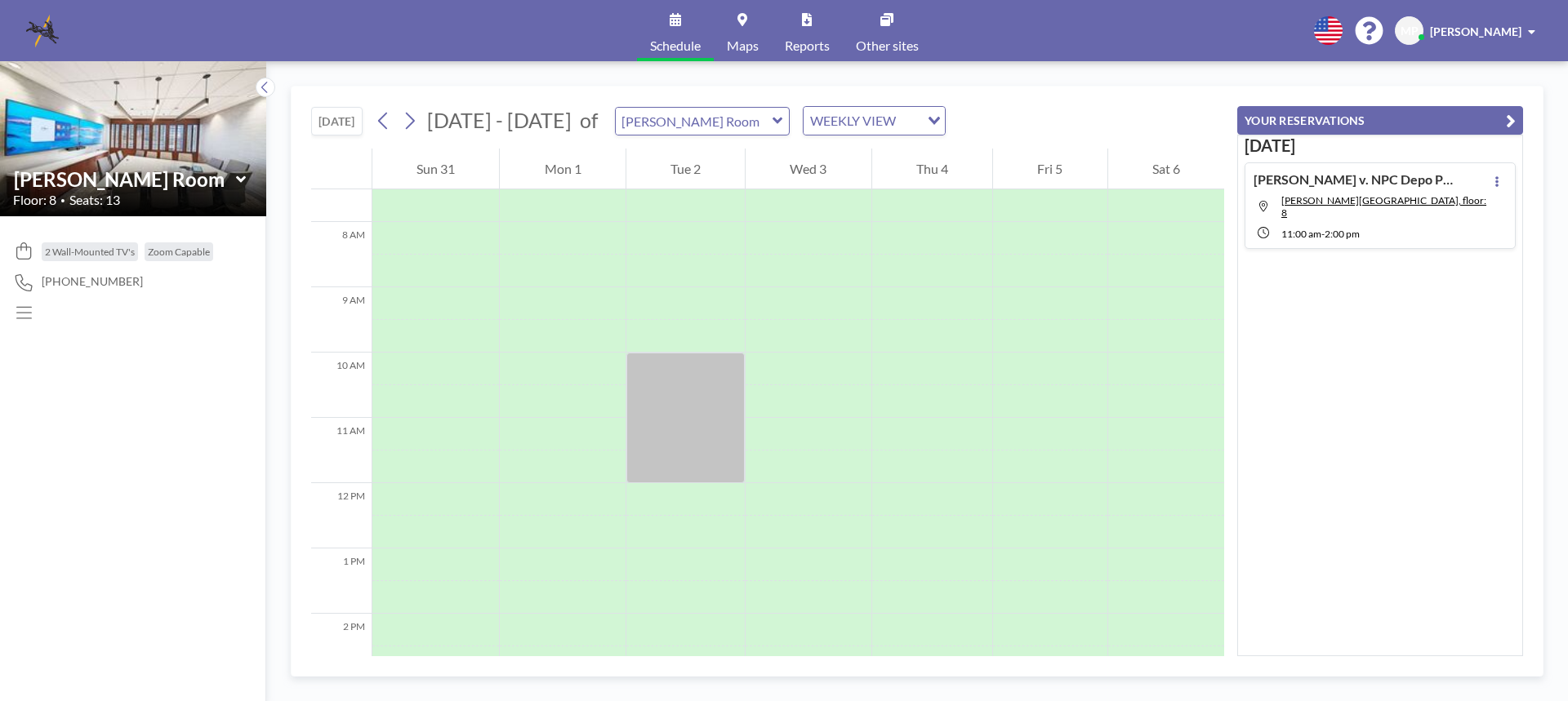
click at [772, 120] on icon at bounding box center [777, 120] width 10 height 6
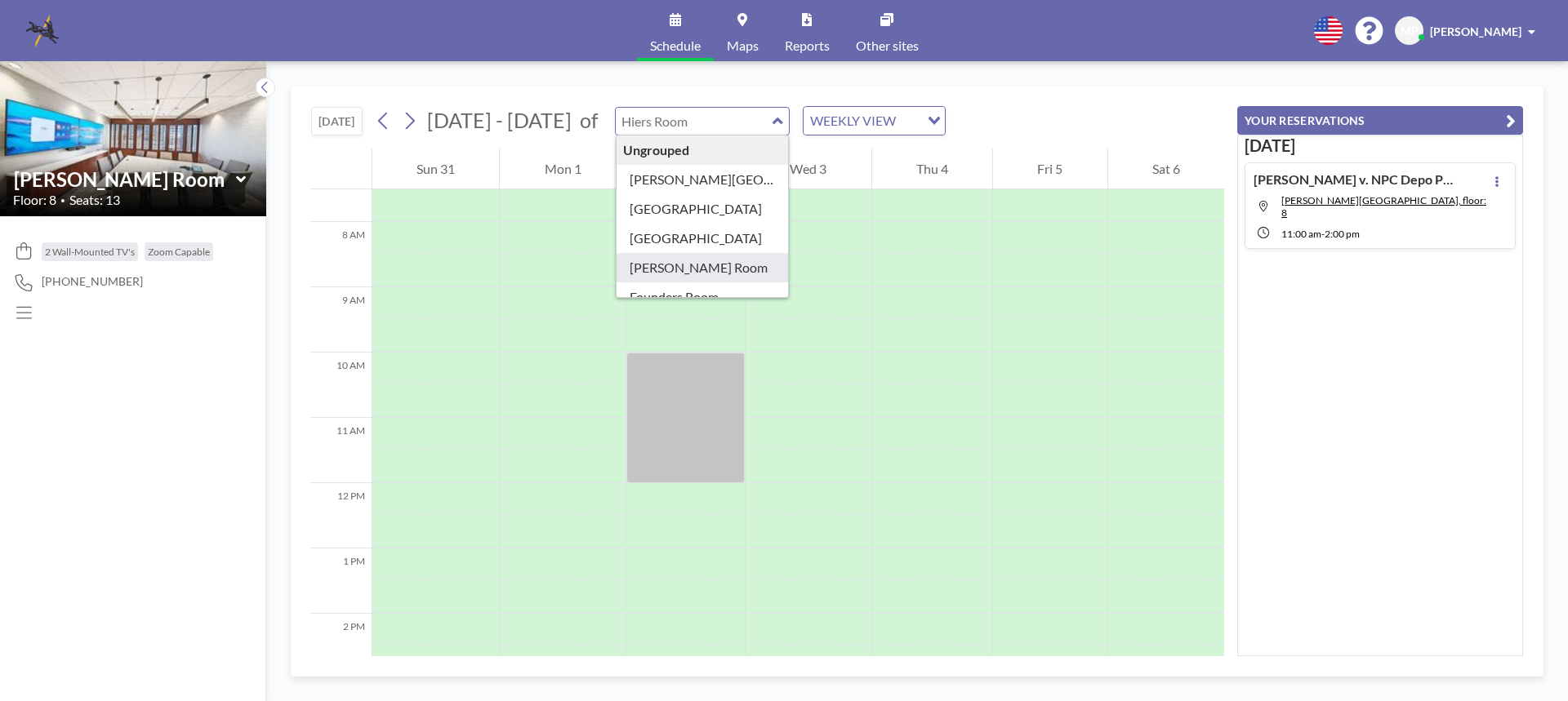
scroll to position [82, 0]
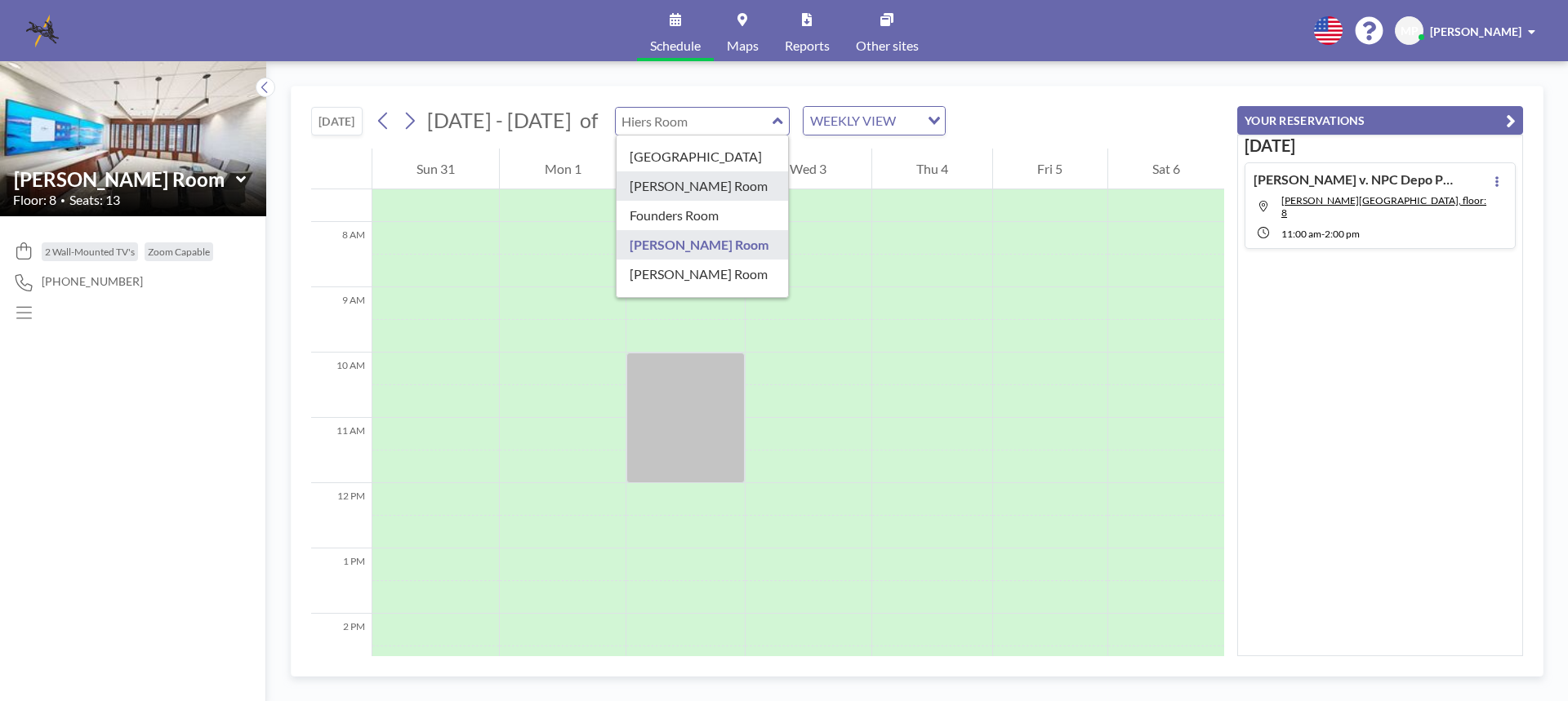
type input "[PERSON_NAME] Room"
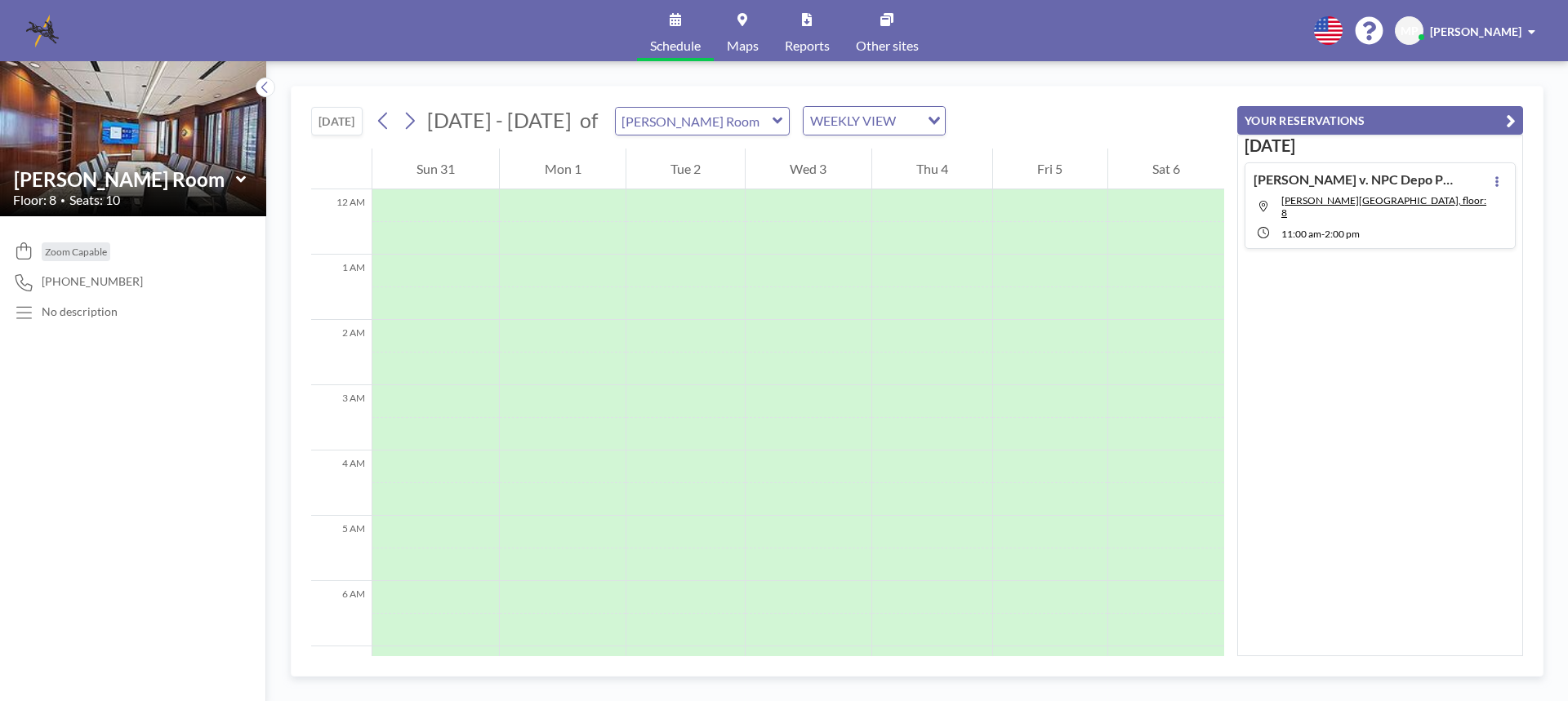
scroll to position [490, 0]
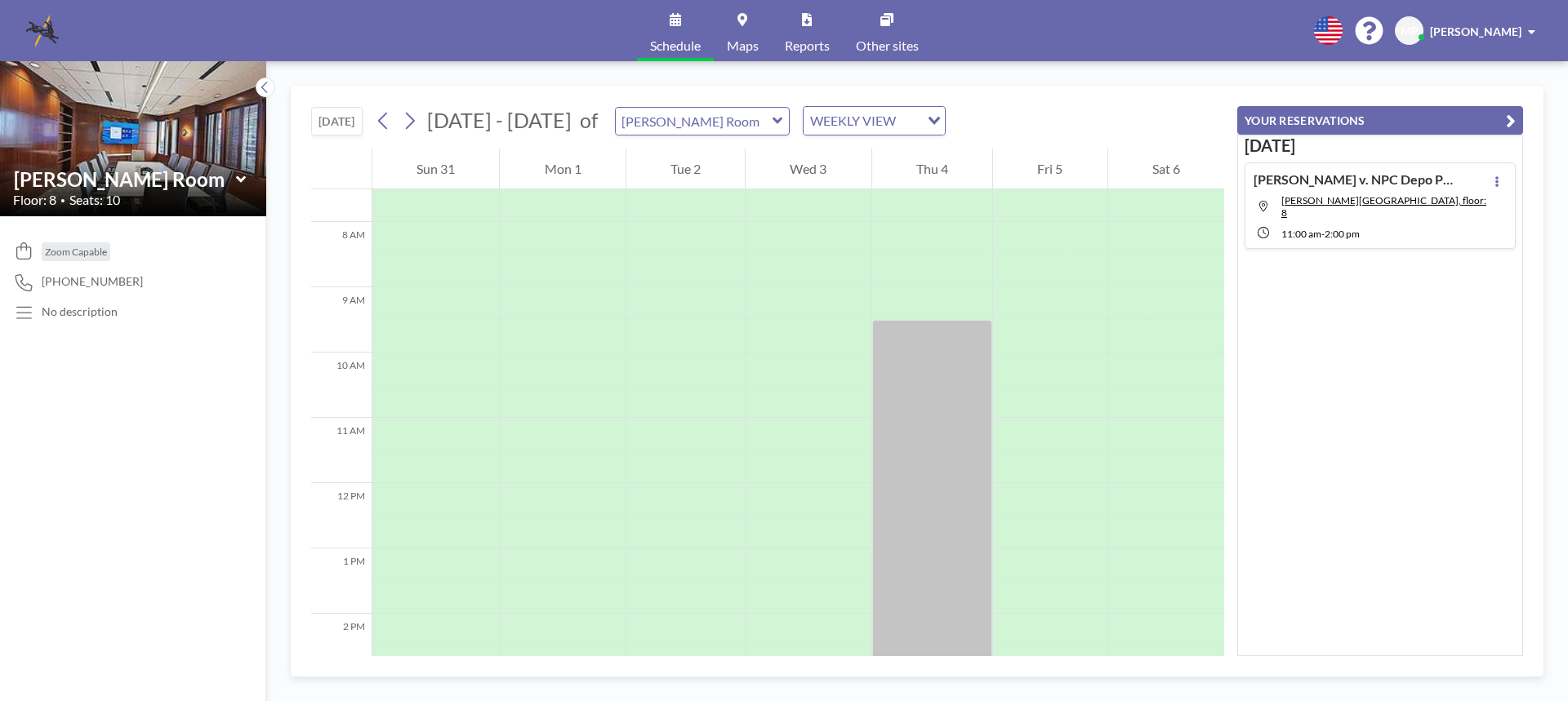
click at [772, 121] on icon at bounding box center [778, 121] width 11 height 16
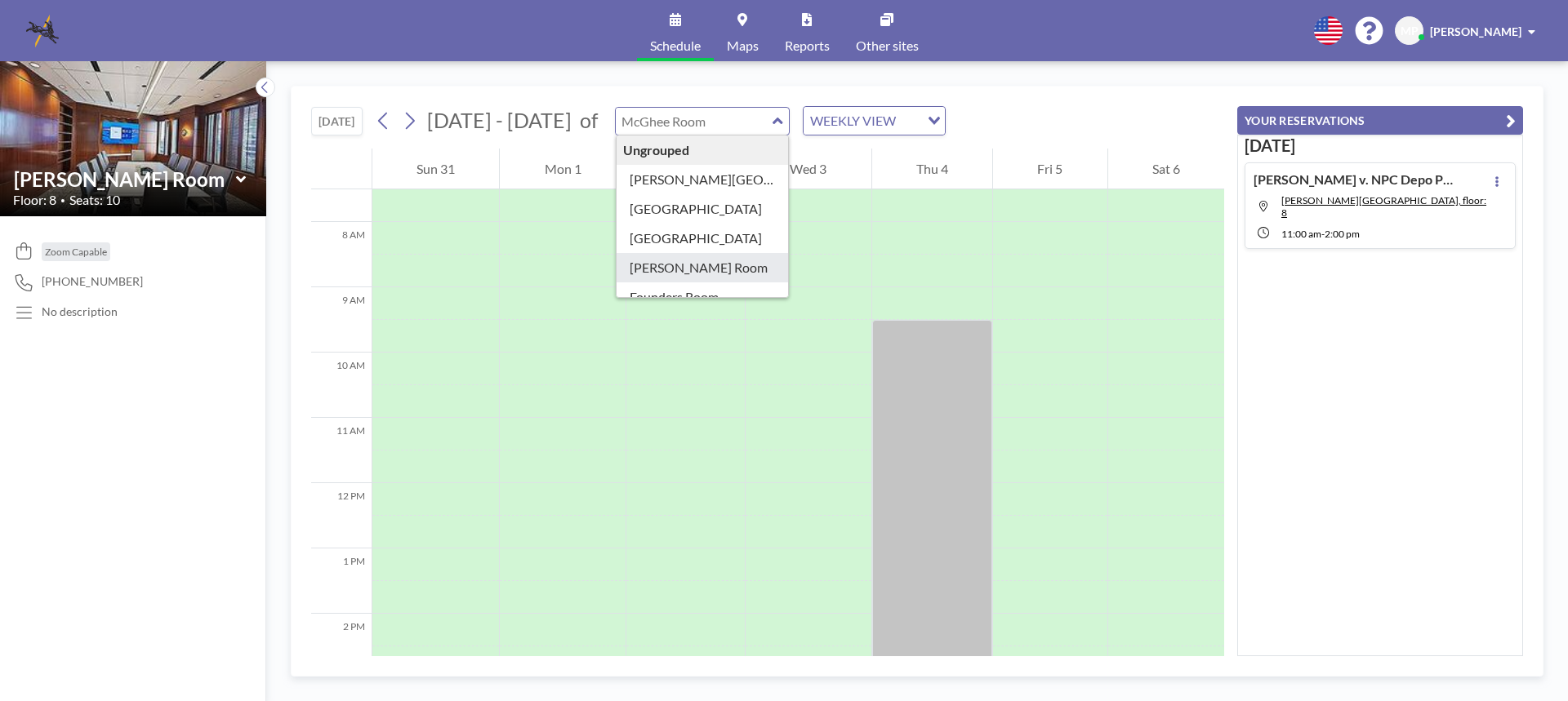
type input "[PERSON_NAME] Room"
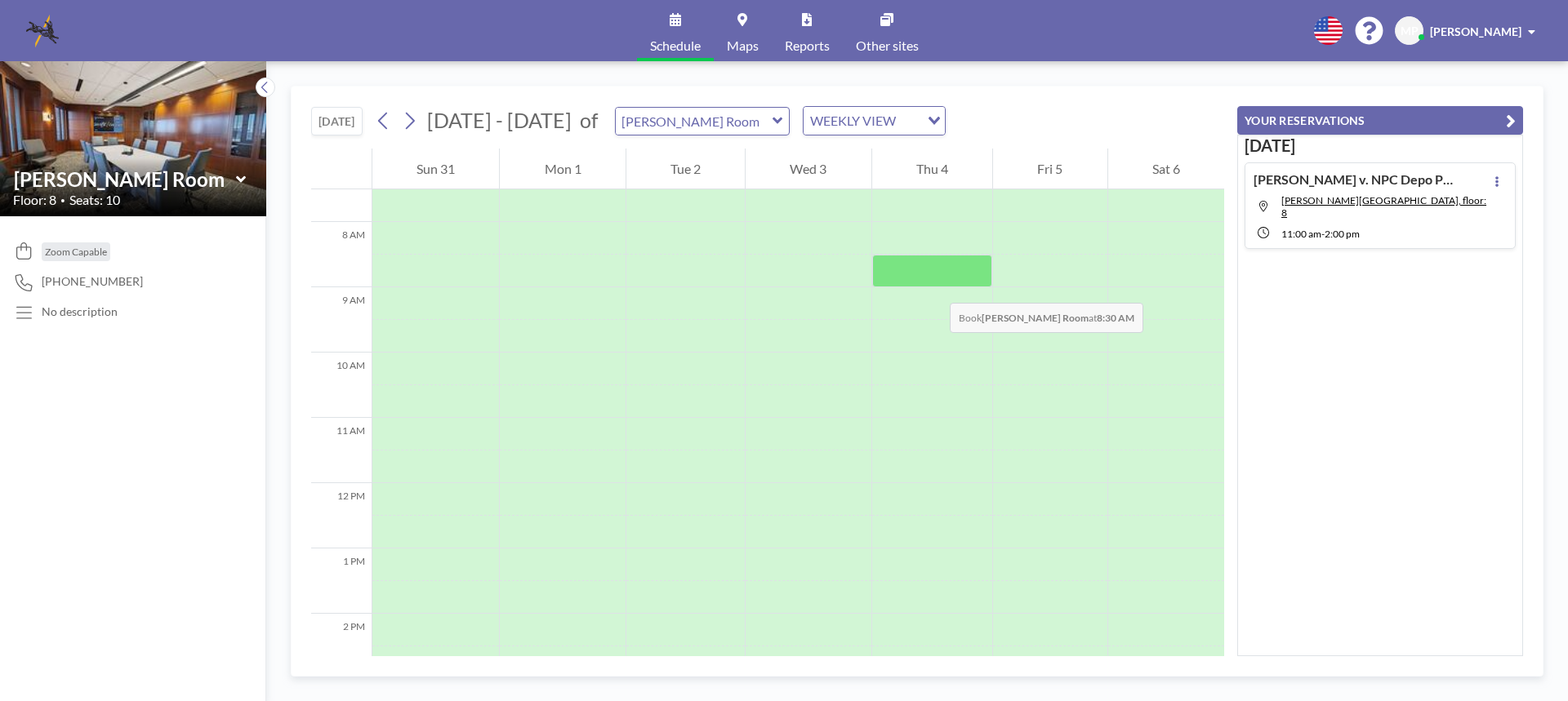
click at [933, 287] on div at bounding box center [931, 271] width 120 height 33
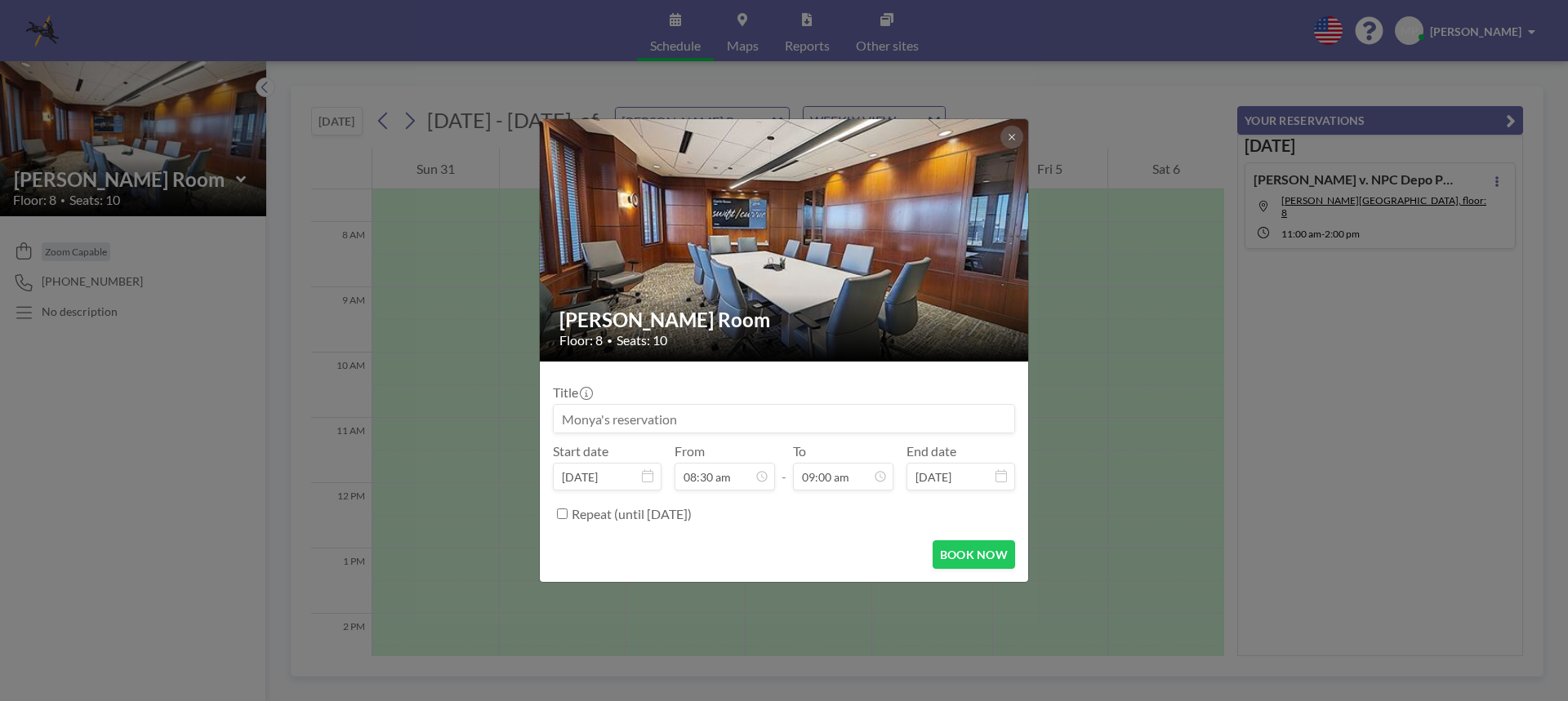
click at [933, 287] on img at bounding box center [785, 240] width 490 height 368
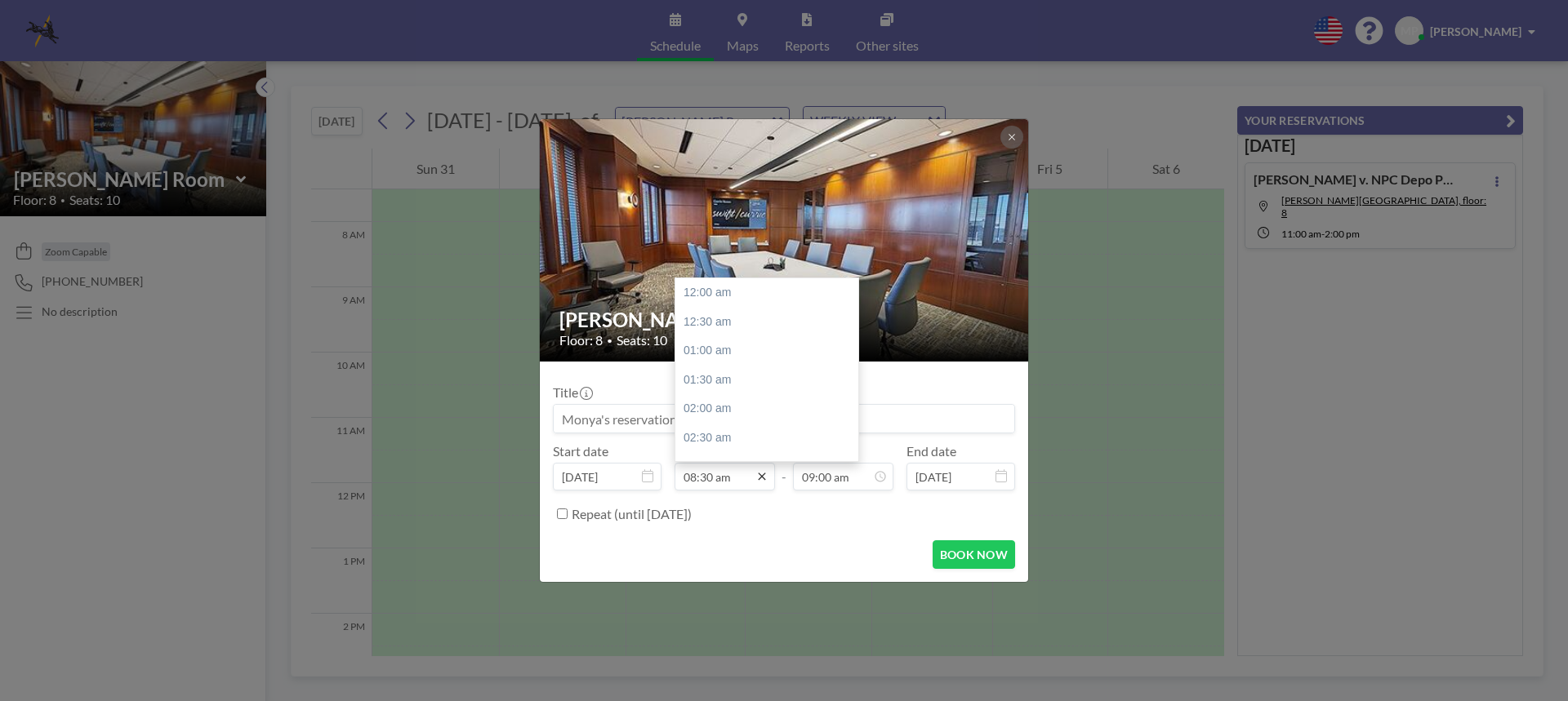
scroll to position [493, 0]
click at [767, 481] on icon at bounding box center [762, 477] width 13 height 13
click at [709, 362] on div "02:00 pm" at bounding box center [771, 367] width 191 height 29
type input "02:00 pm"
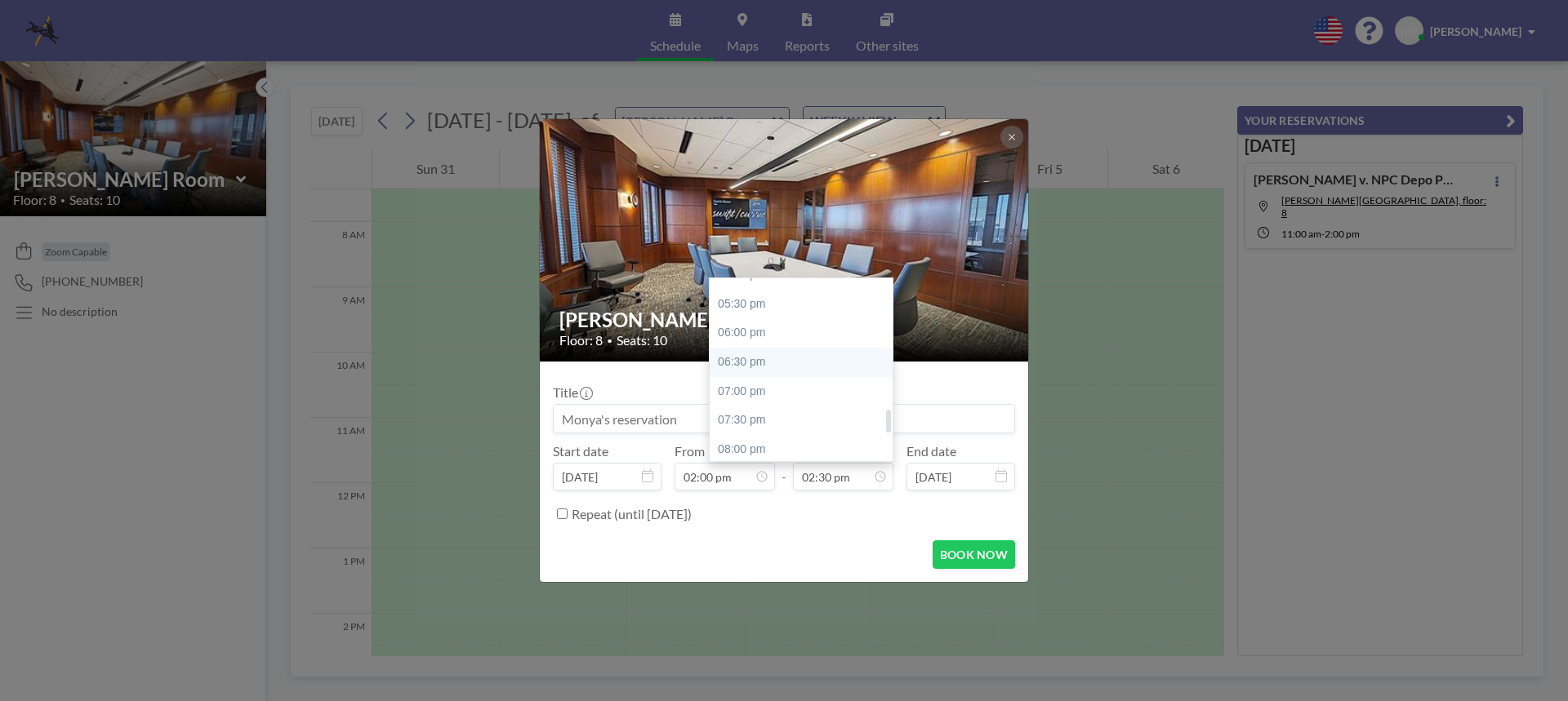
scroll to position [924, 0]
click at [748, 353] on div "05:00 pm" at bounding box center [804, 356] width 191 height 29
type input "05:00 pm"
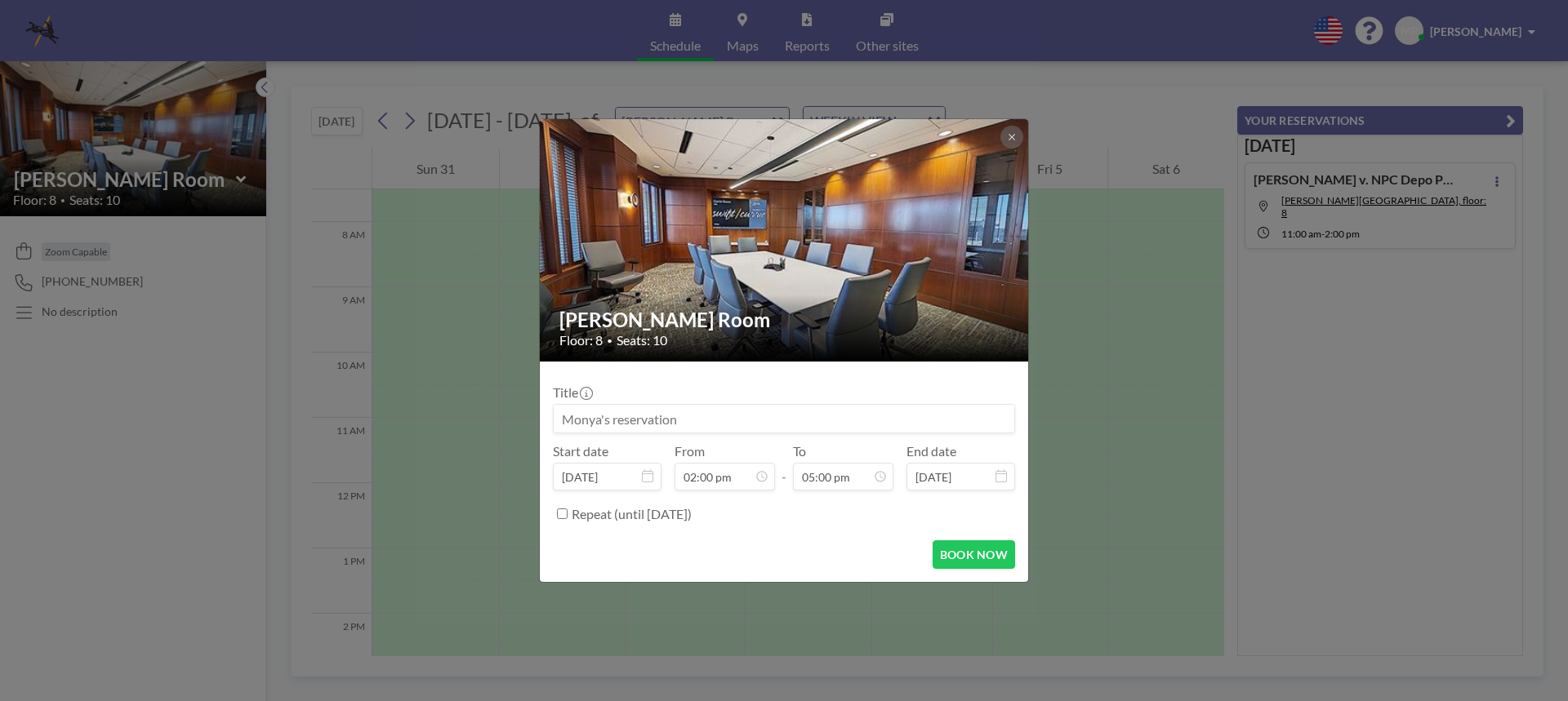
scroll to position [814, 0]
click at [561, 421] on input at bounding box center [784, 418] width 461 height 28
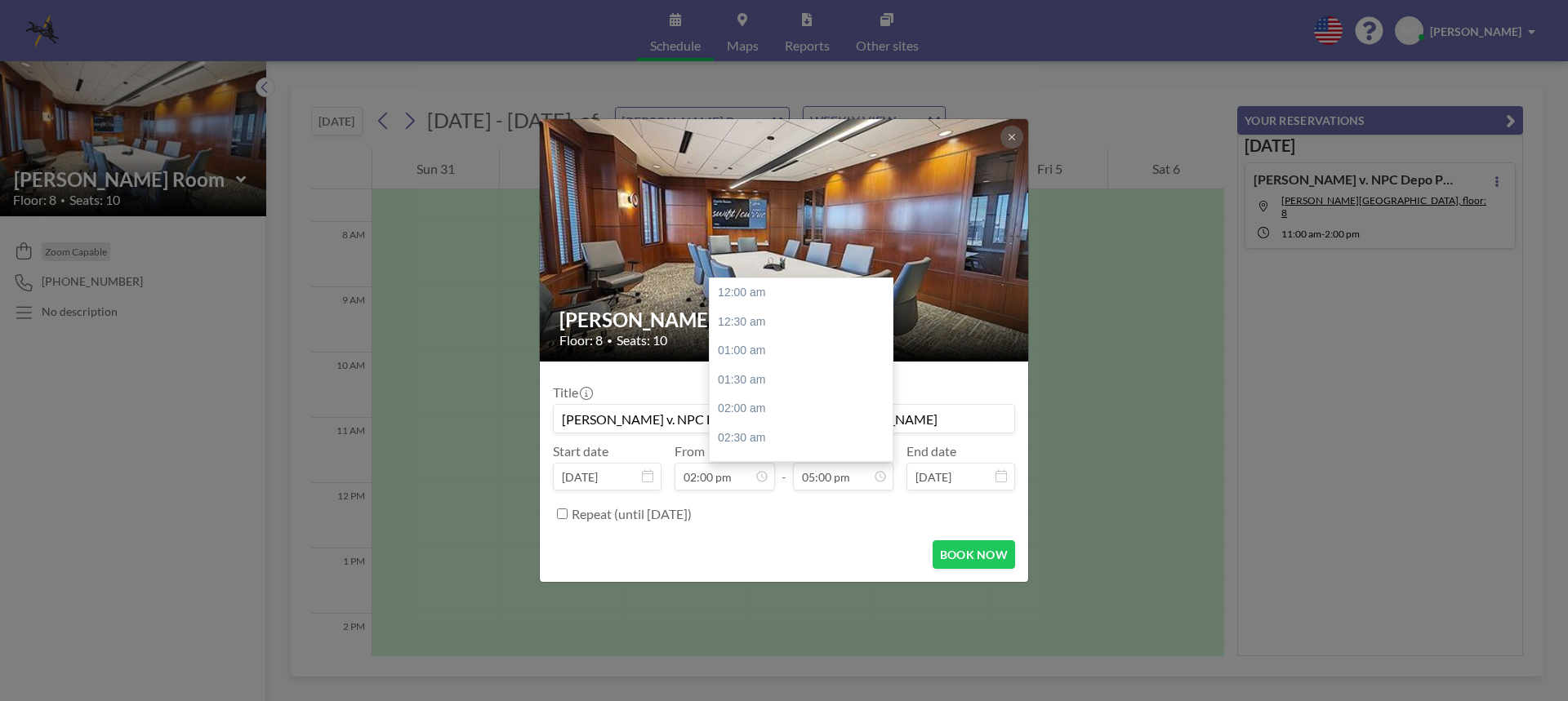
scroll to position [988, 0]
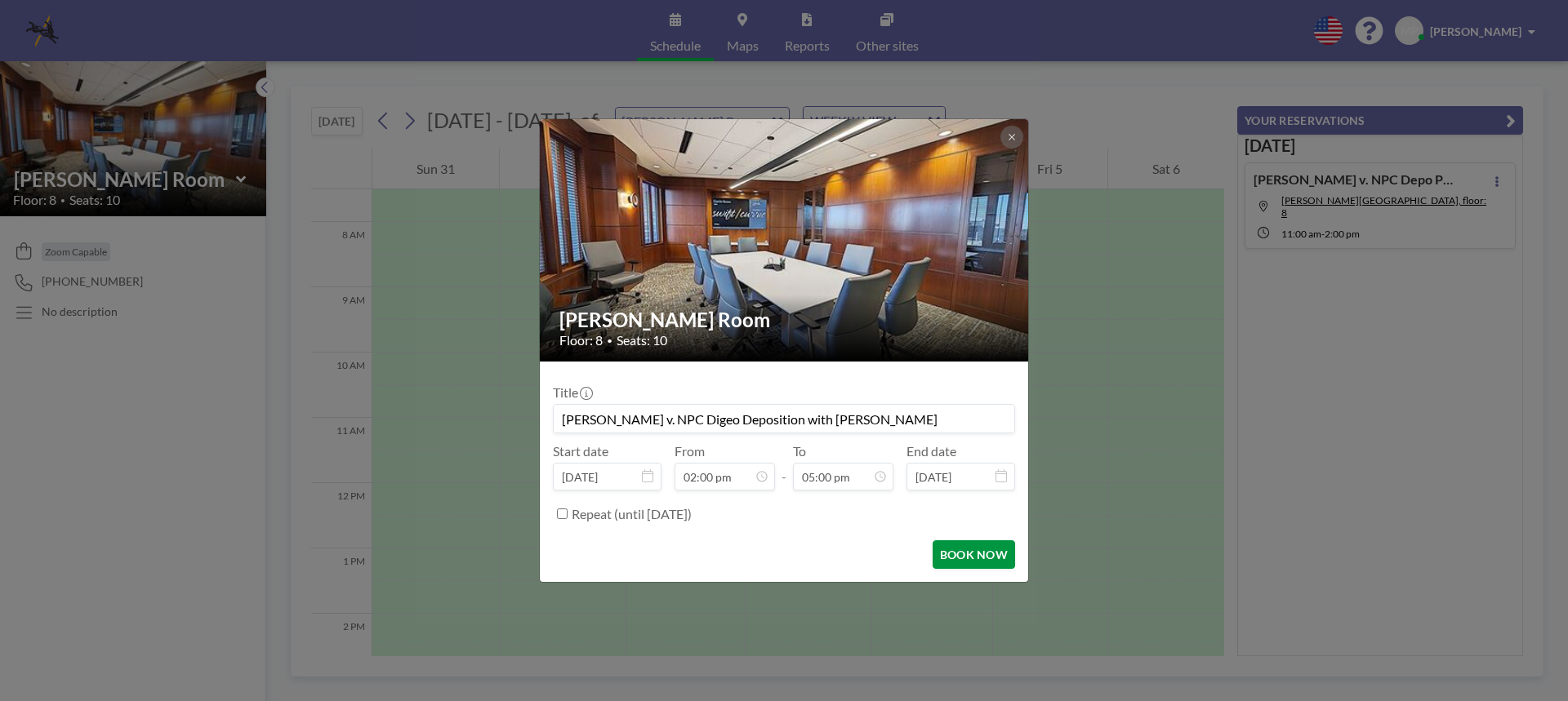
click at [981, 558] on button "BOOK NOW" at bounding box center [973, 555] width 83 height 28
type input "[PERSON_NAME] v. NPC Digeo Deposition with [PERSON_NAME]"
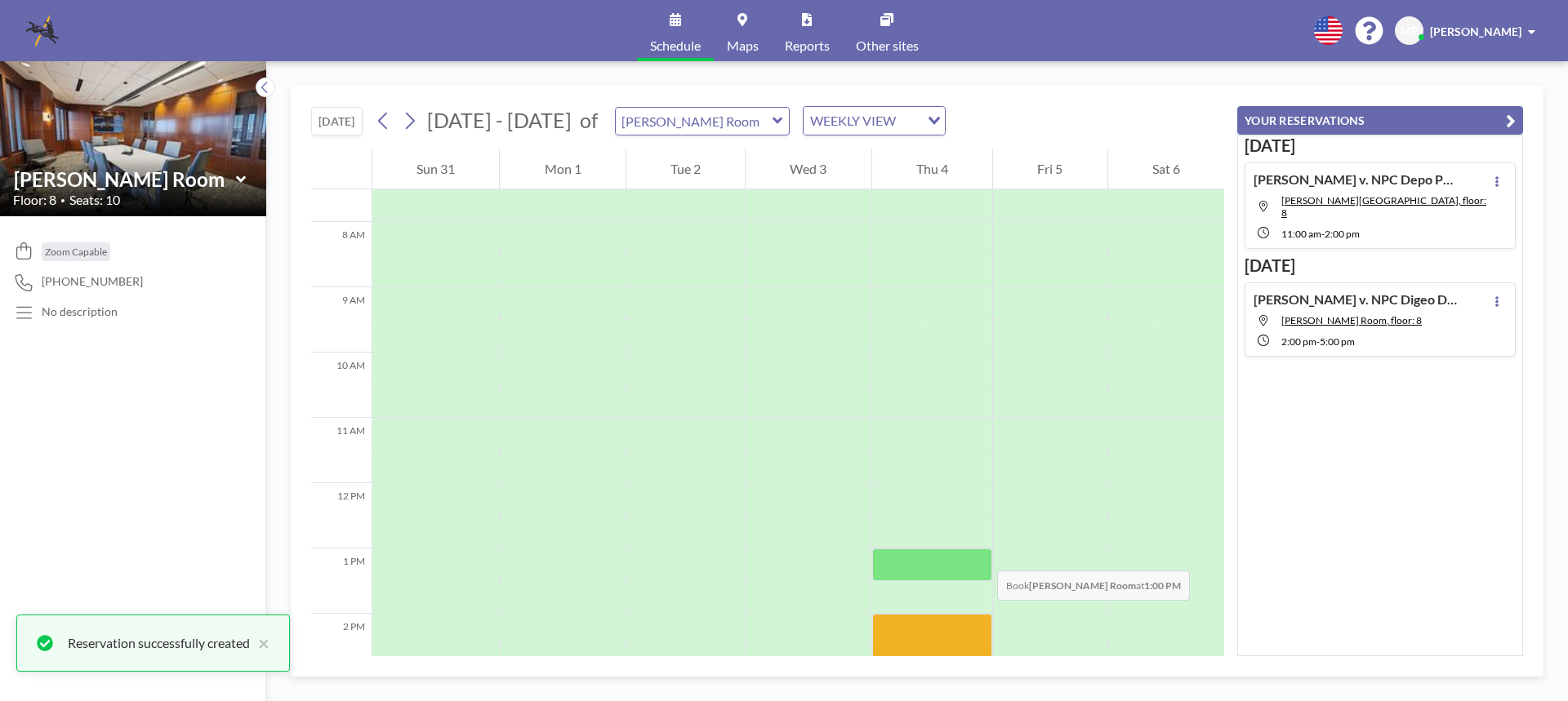
scroll to position [653, 0]
